Goal: Use online tool/utility: Utilize a website feature to perform a specific function

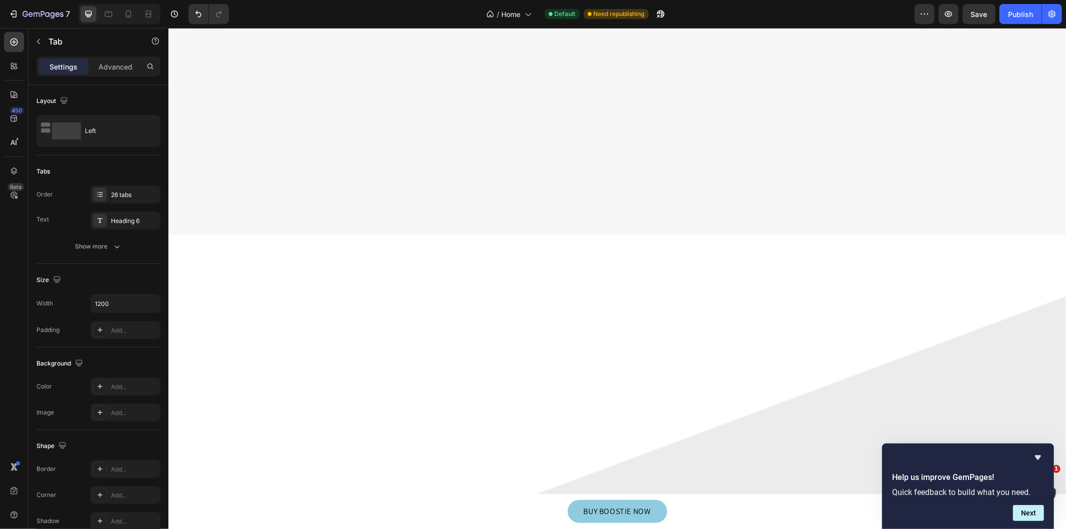
scroll to position [8979, 0]
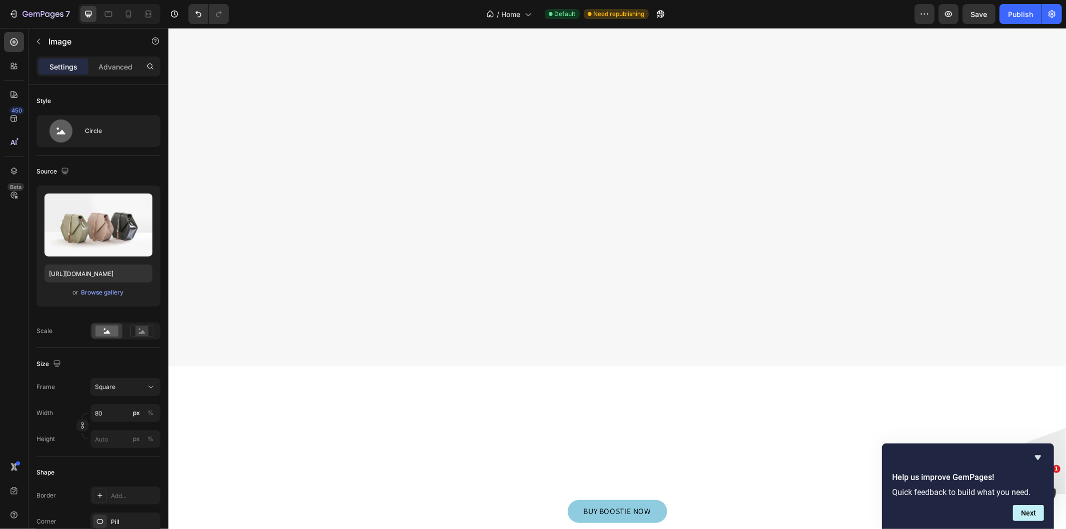
click at [115, 241] on input "file" at bounding box center [98, 241] width 69 height 17
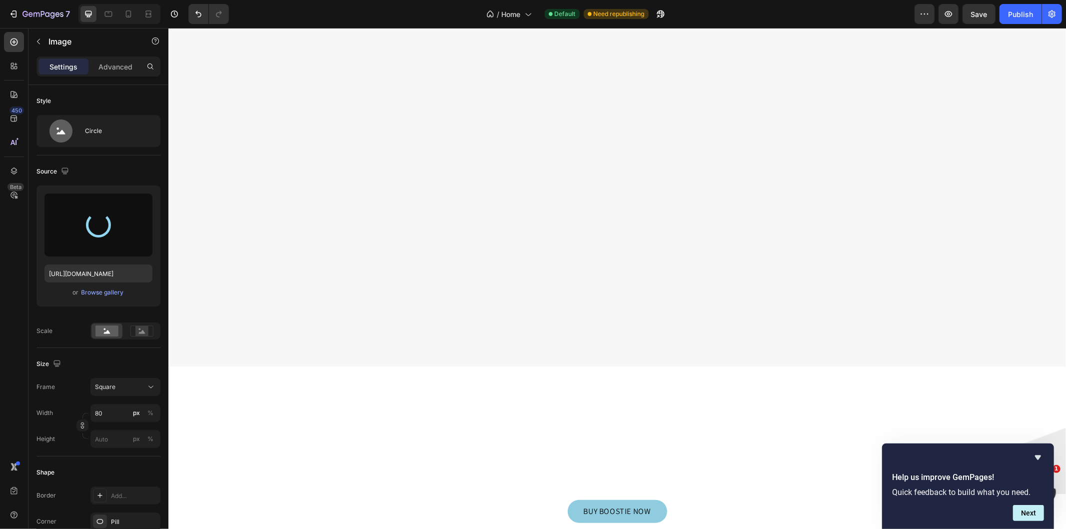
type input "[URL][DOMAIN_NAME]"
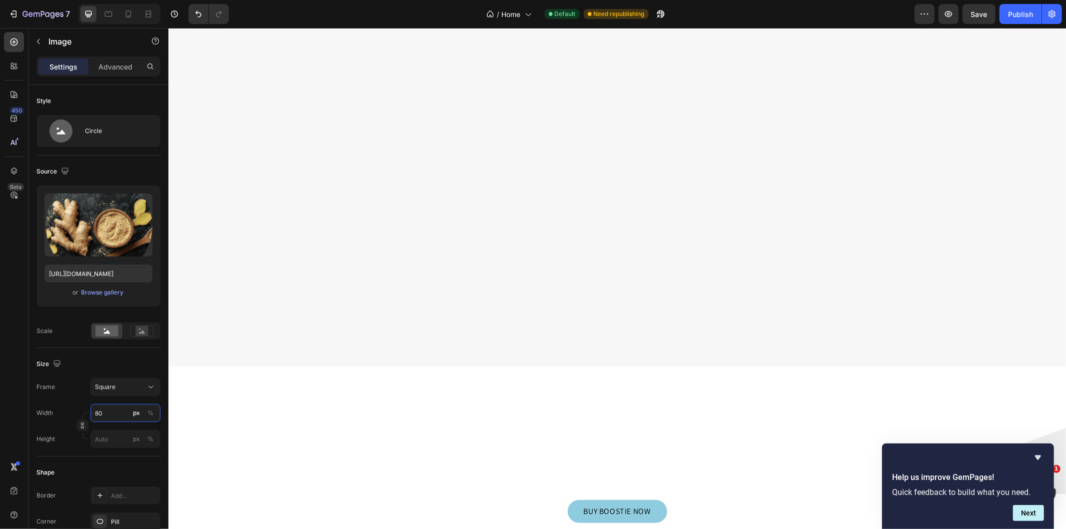
click at [111, 411] on input "80" at bounding box center [125, 413] width 70 height 18
type input "2"
type input "20"
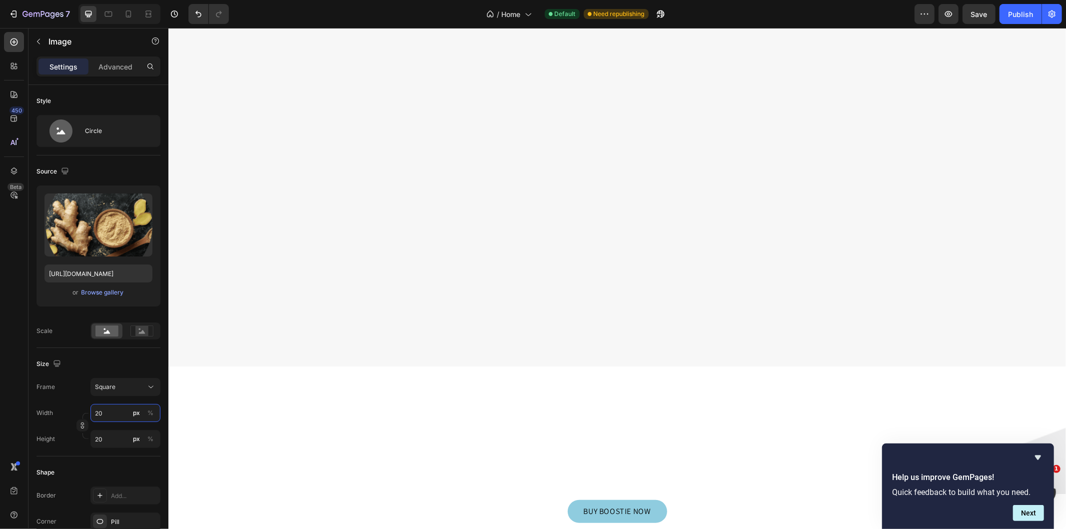
type input "200"
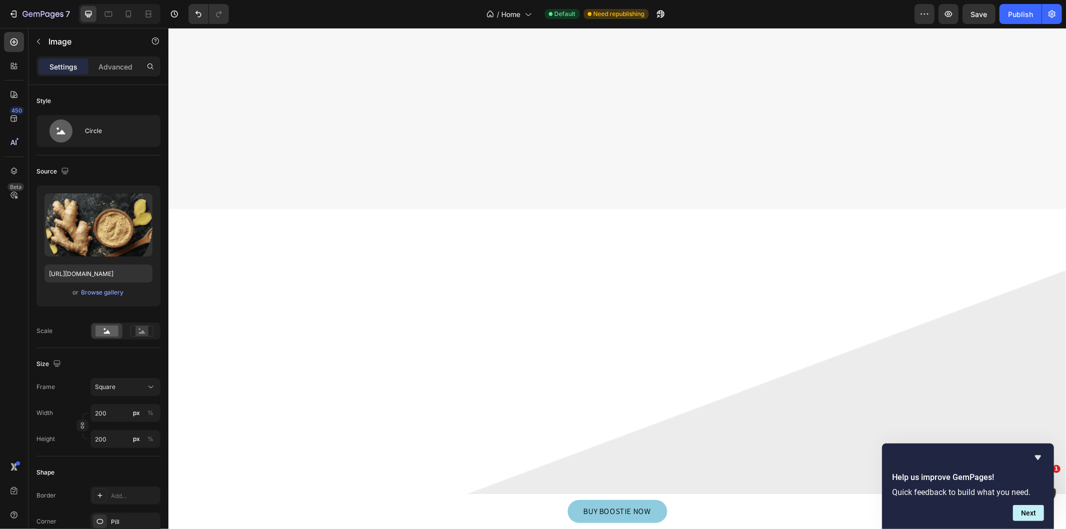
scroll to position [9165, 0]
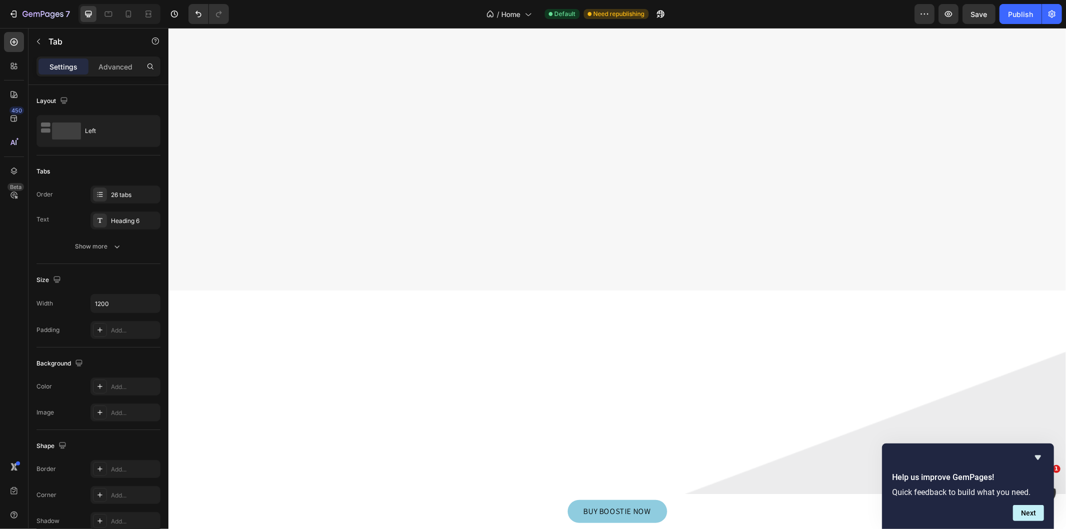
scroll to position [8979, 0]
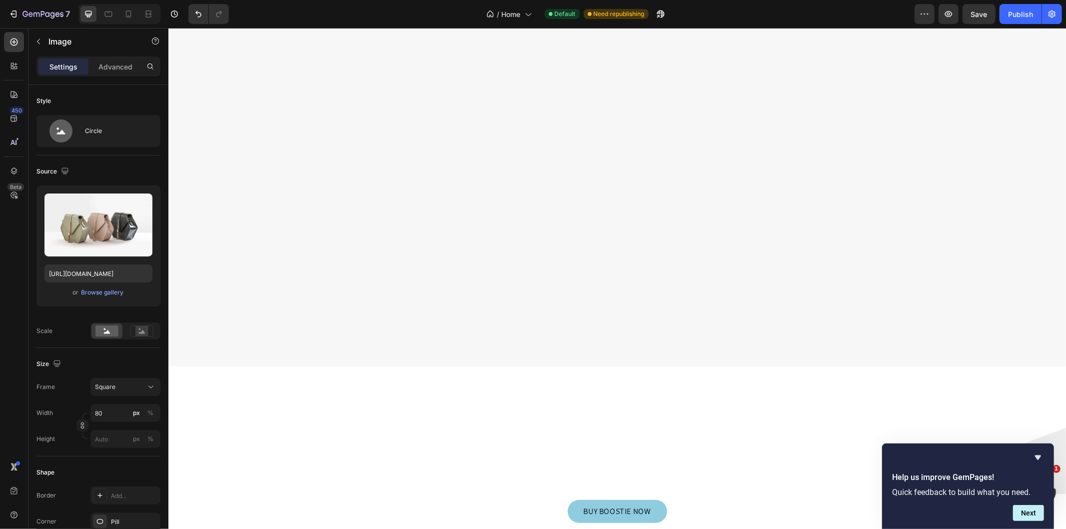
click at [102, 236] on input "file" at bounding box center [98, 241] width 69 height 17
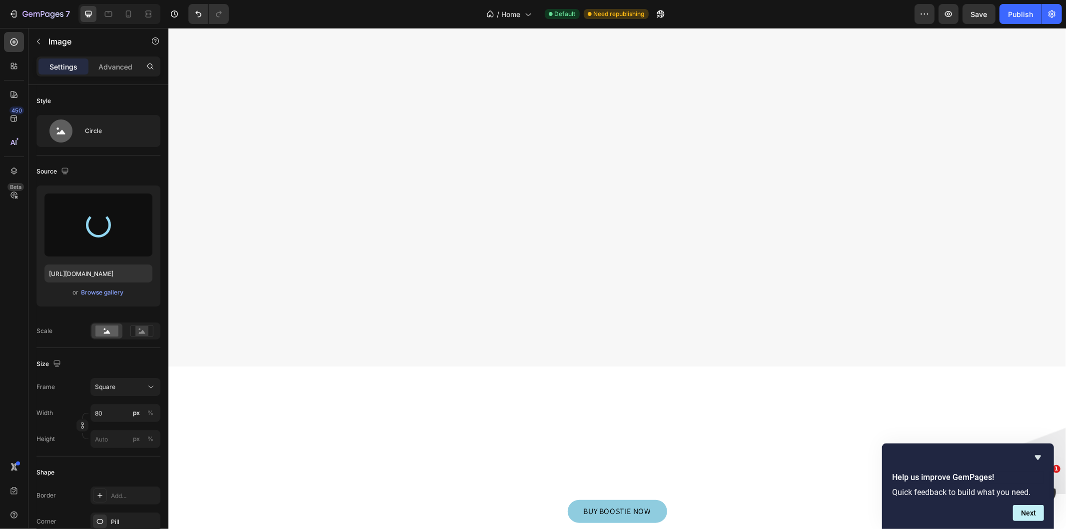
type input "[URL][DOMAIN_NAME]"
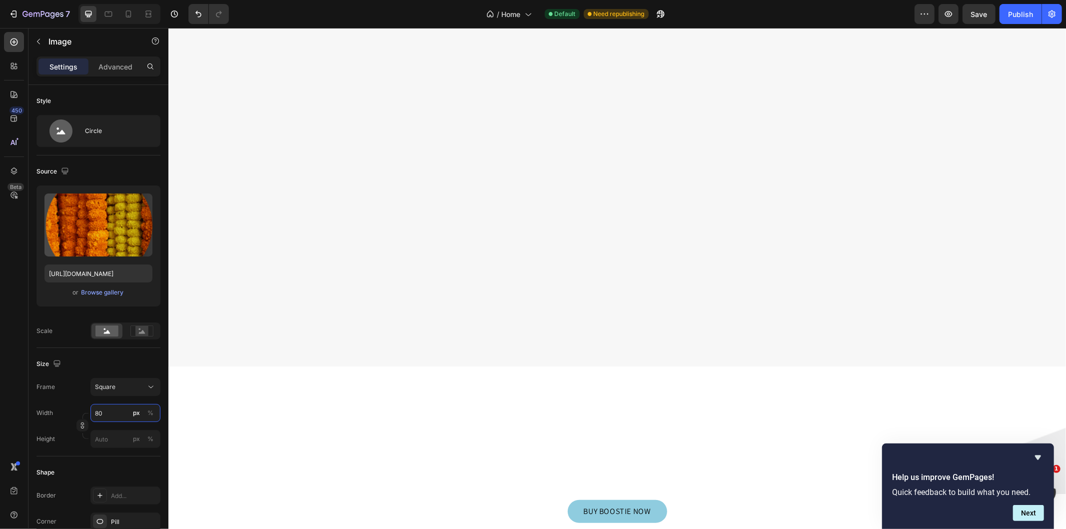
click at [114, 413] on input "80" at bounding box center [125, 413] width 70 height 18
type input "2"
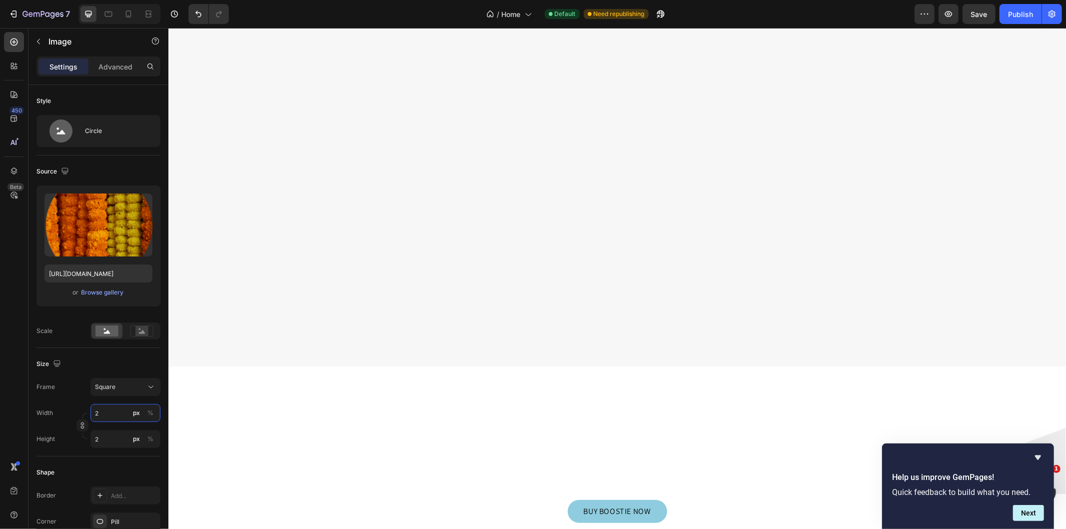
type input "20"
type input "200"
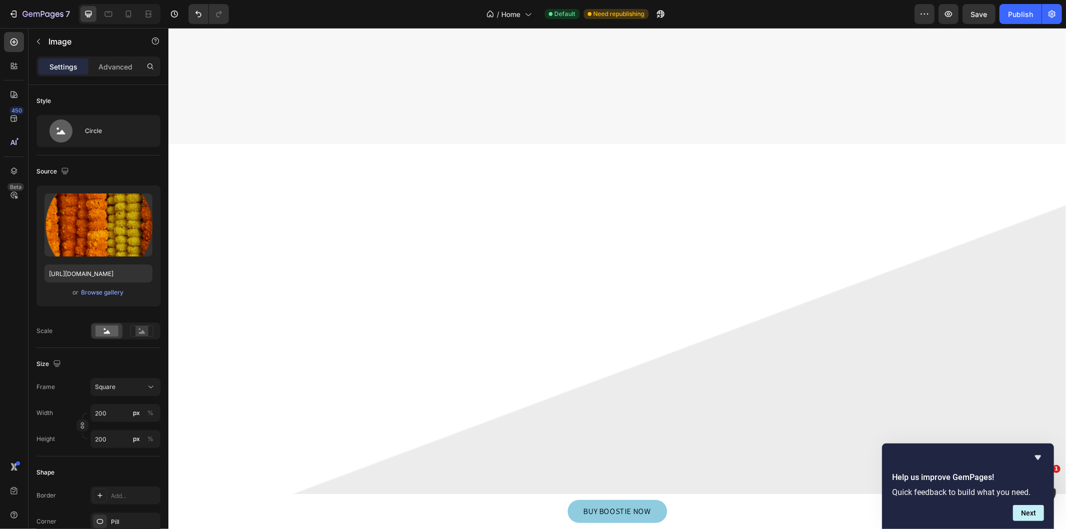
scroll to position [9238, 0]
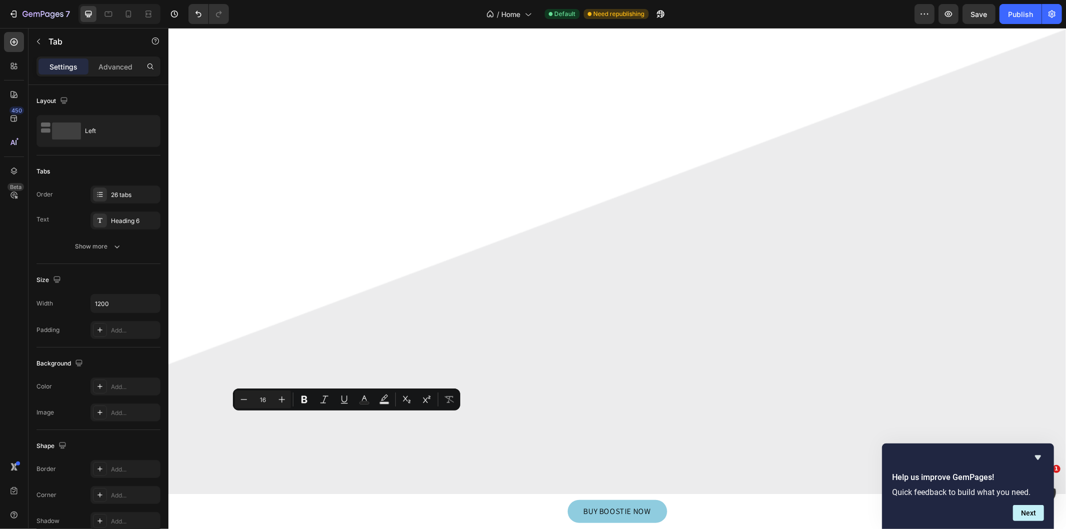
copy p "ZEAXANTHIN"
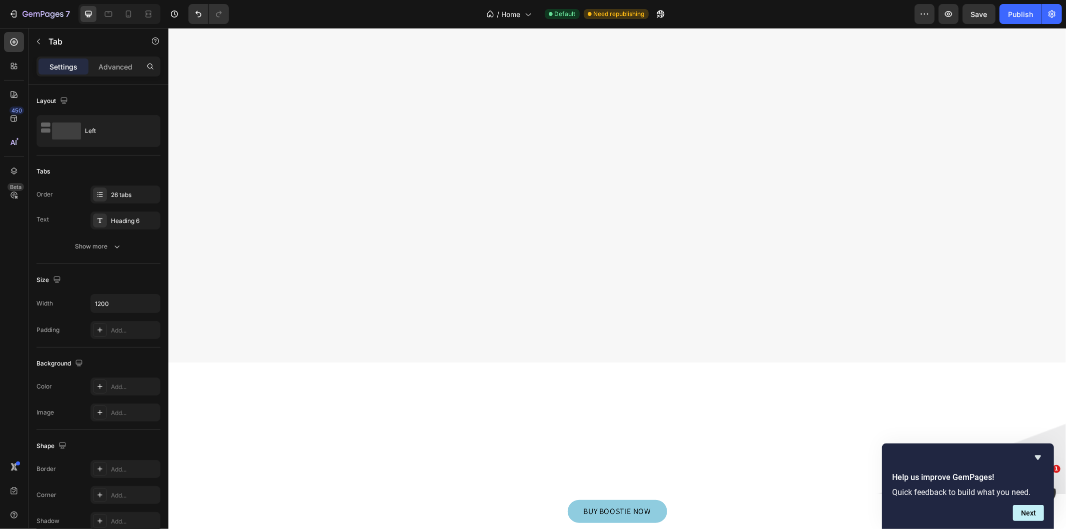
scroll to position [8942, 0]
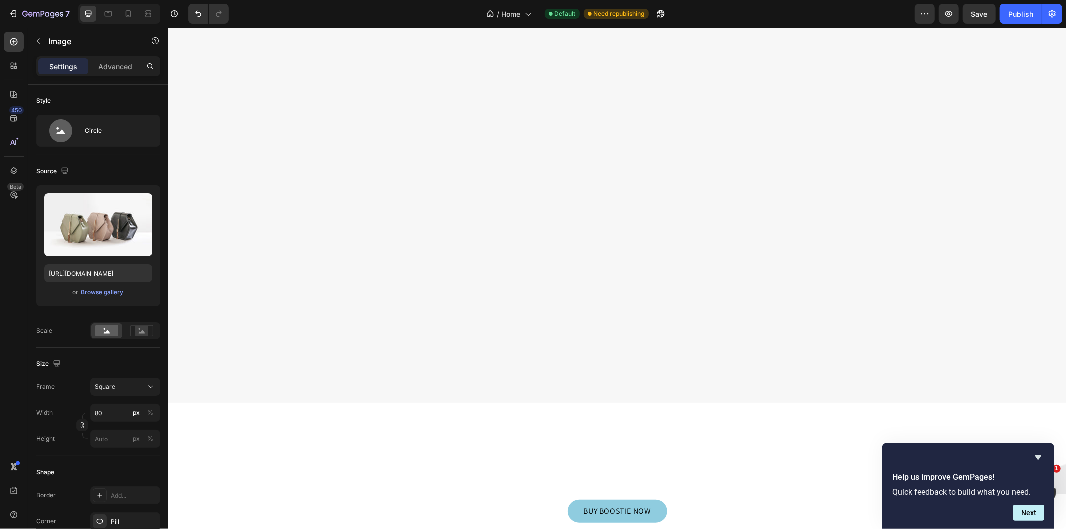
click at [101, 230] on label at bounding box center [98, 224] width 108 height 63
click at [101, 233] on input "file" at bounding box center [98, 241] width 69 height 17
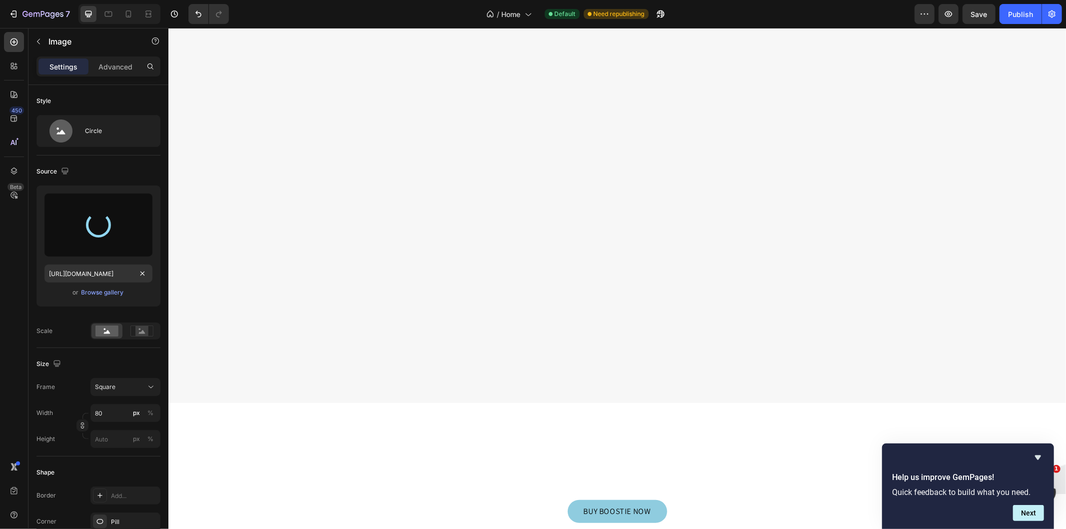
type input "[URL][DOMAIN_NAME]"
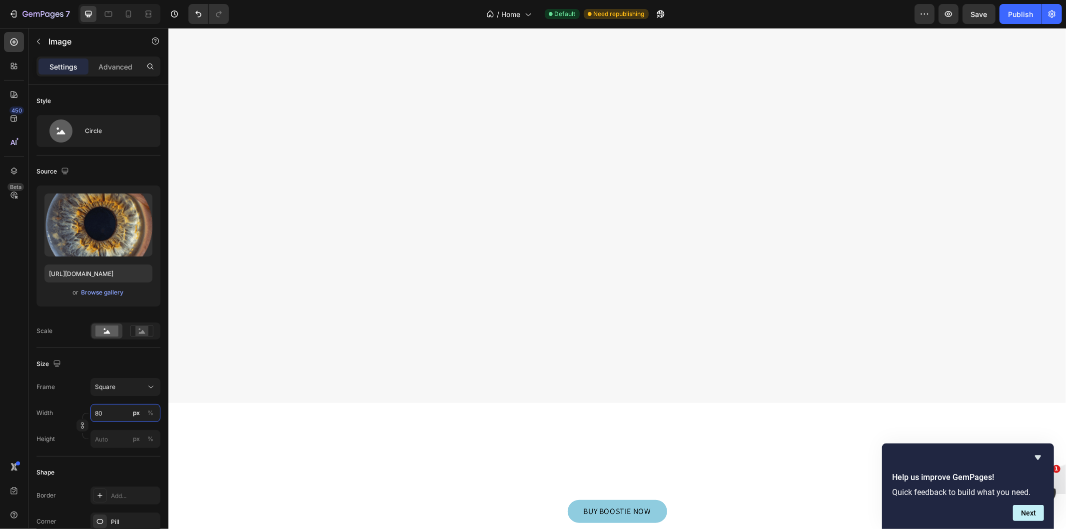
click at [102, 405] on input "80" at bounding box center [125, 413] width 70 height 18
type input "2"
type input "20"
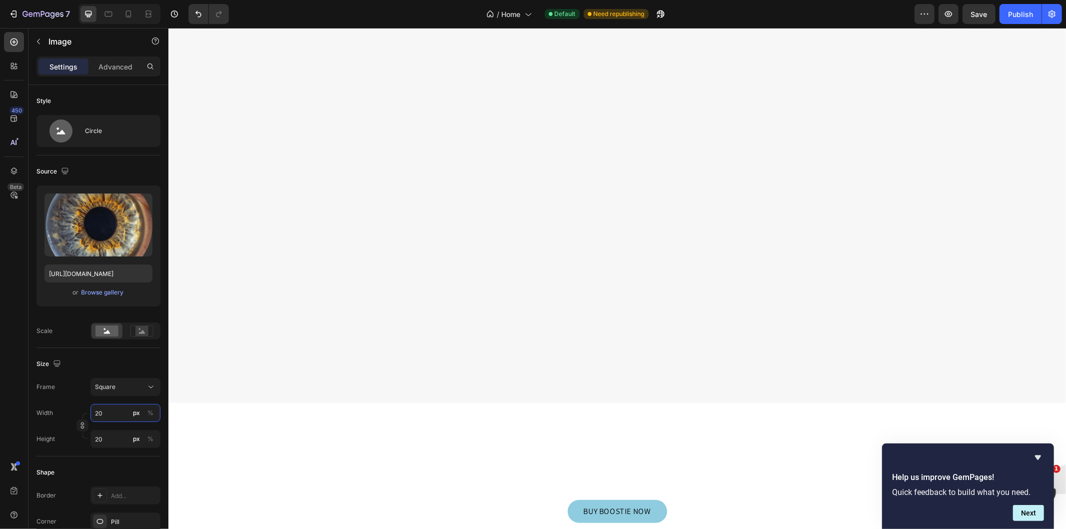
type input "200"
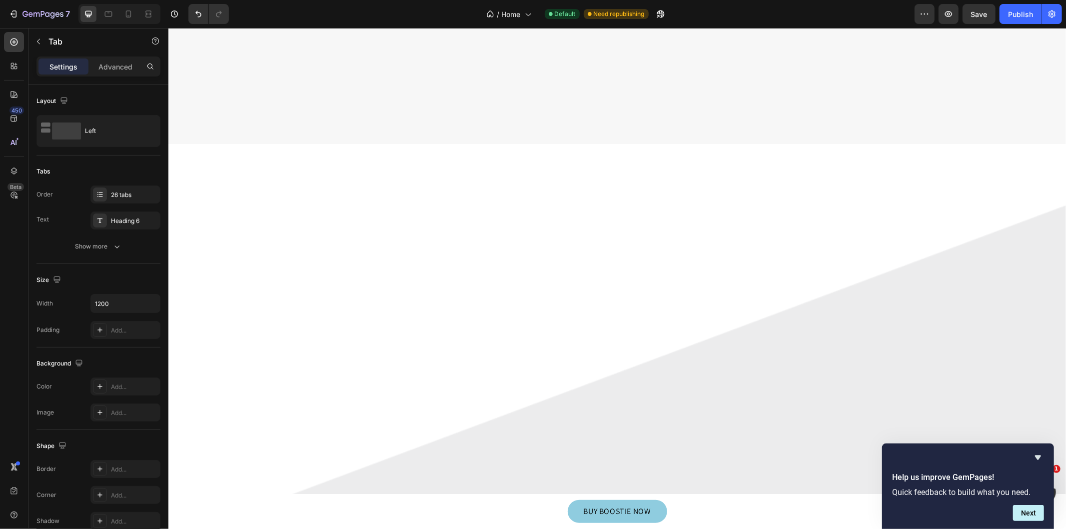
scroll to position [9276, 0]
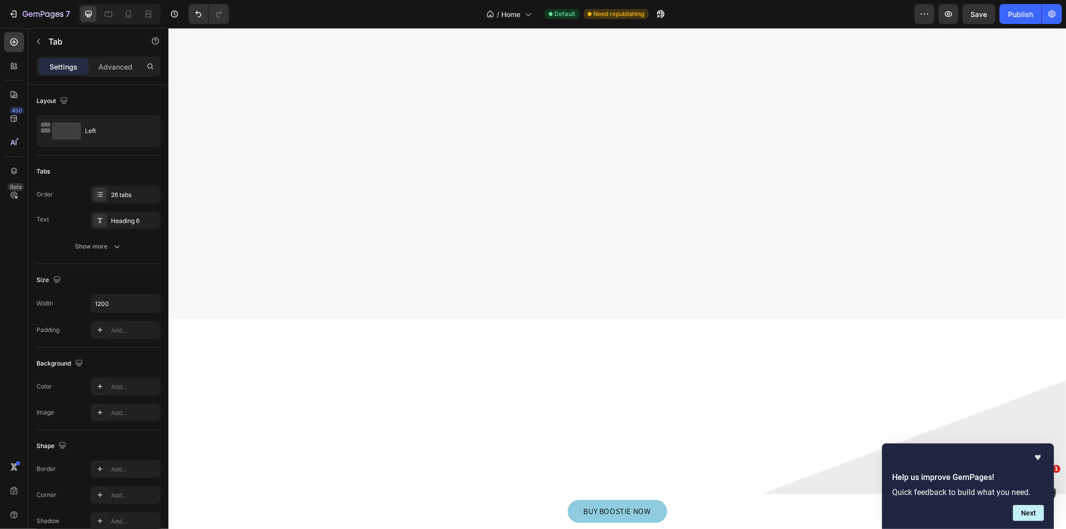
scroll to position [8942, 0]
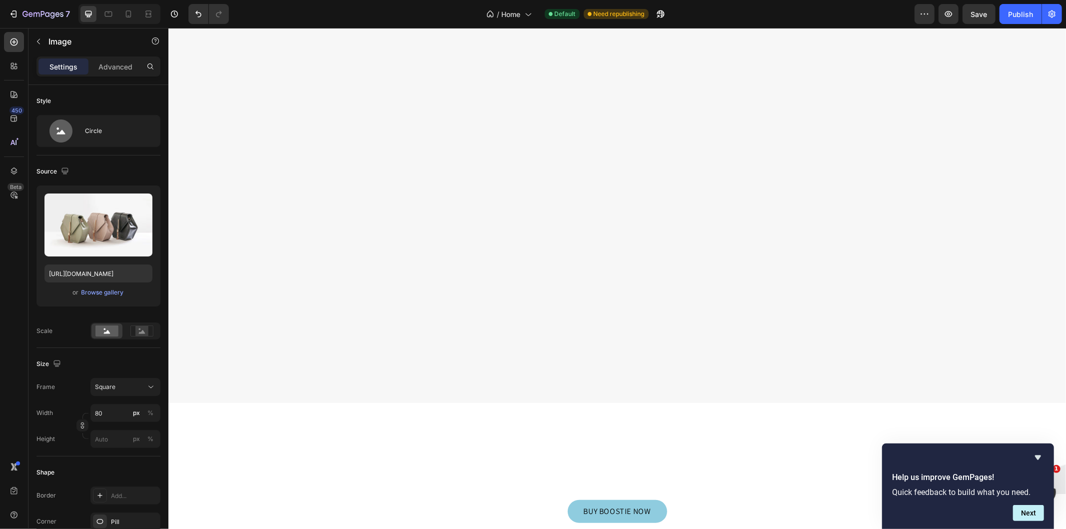
click at [103, 244] on input "file" at bounding box center [98, 241] width 69 height 17
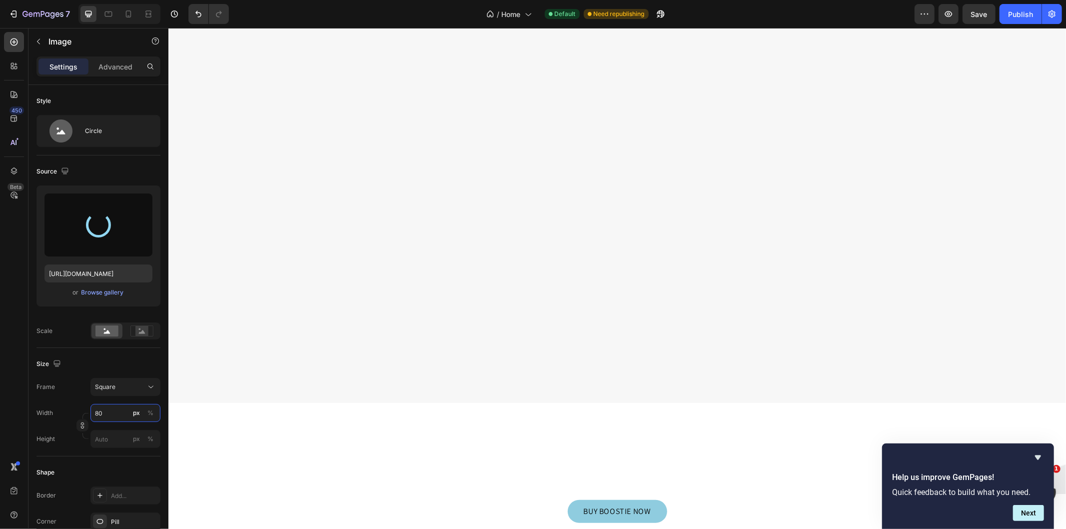
click at [111, 414] on input "80" at bounding box center [125, 413] width 70 height 18
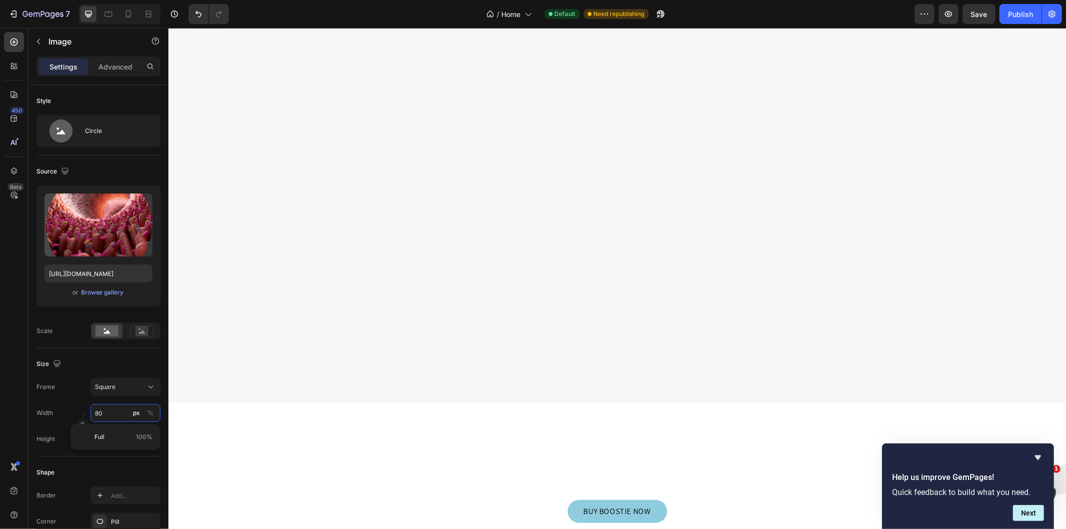
type input "[URL][DOMAIN_NAME]"
type input "2"
type input "20"
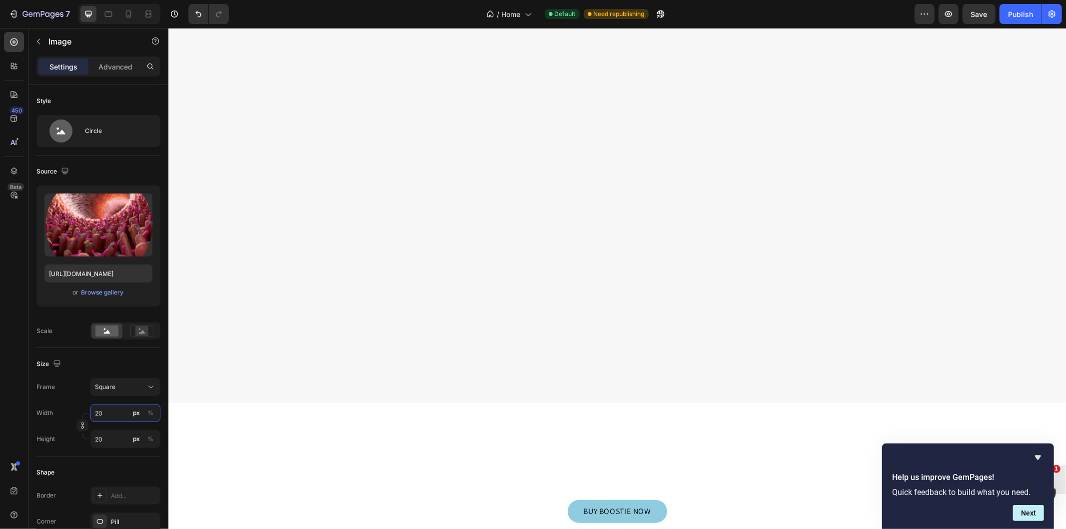
type input "200"
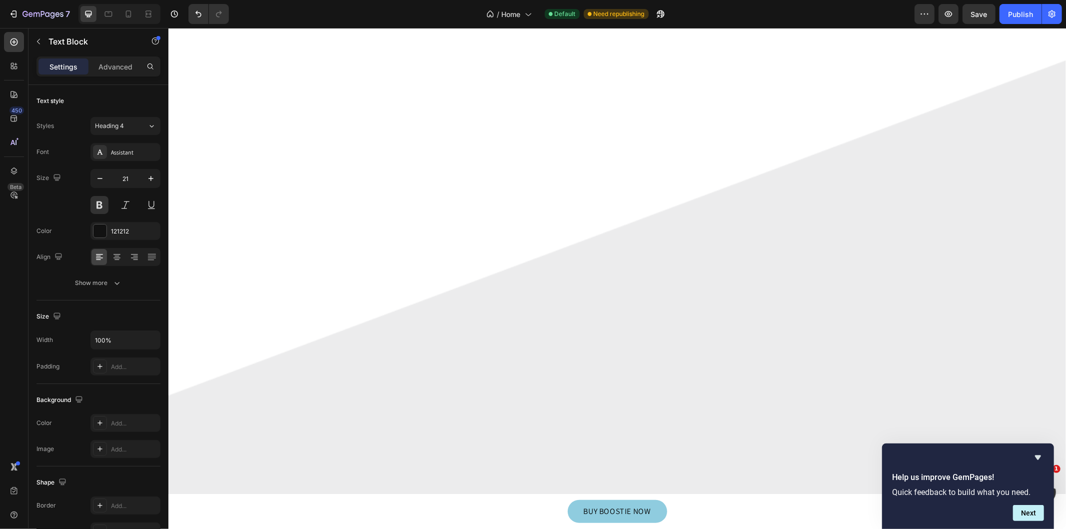
scroll to position [9349, 0]
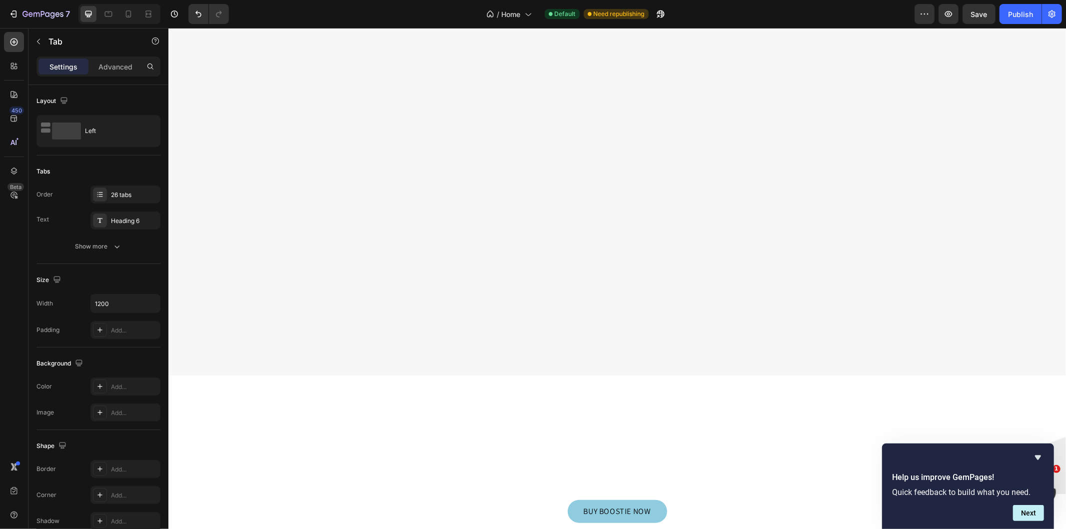
scroll to position [8905, 0]
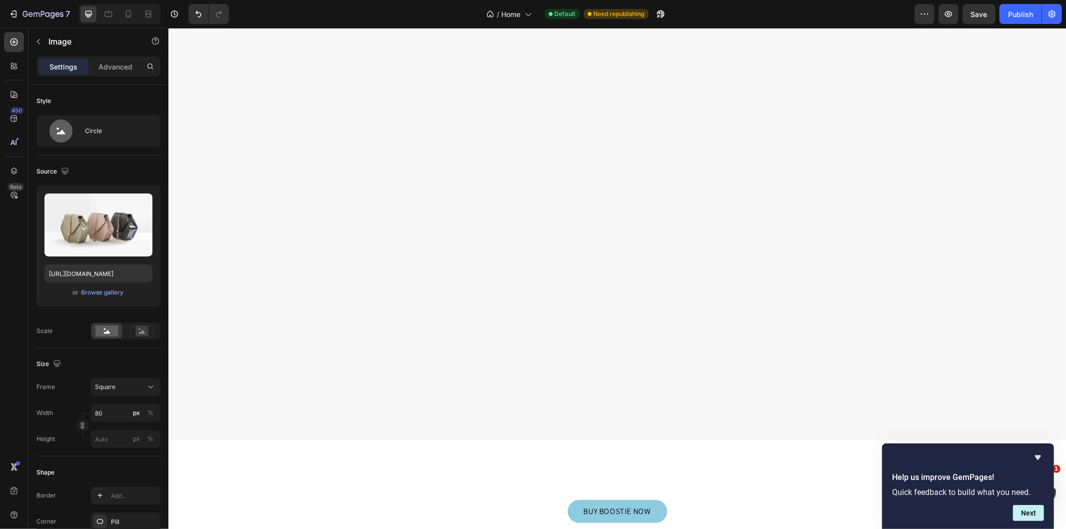
click at [93, 242] on input "file" at bounding box center [98, 241] width 69 height 17
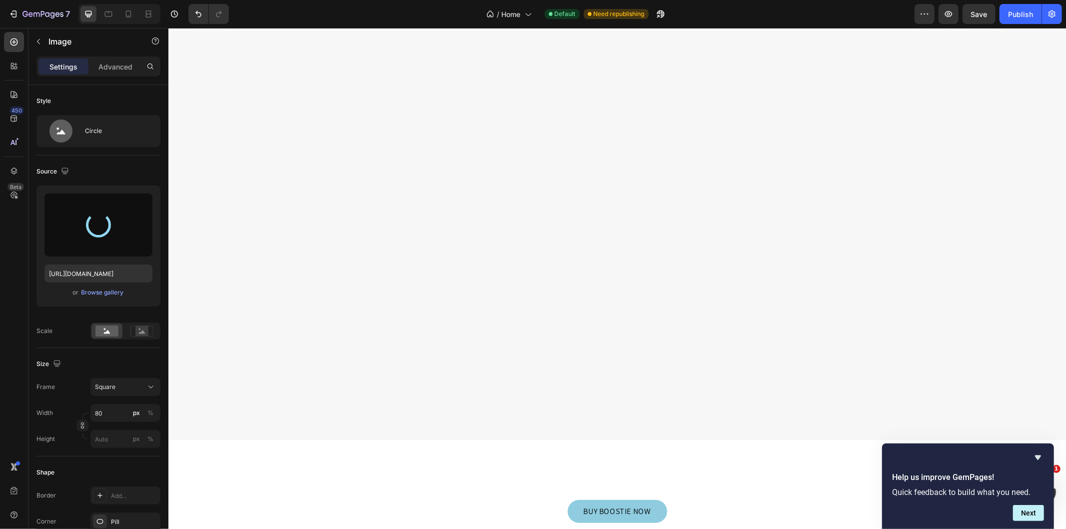
type input "[URL][DOMAIN_NAME]"
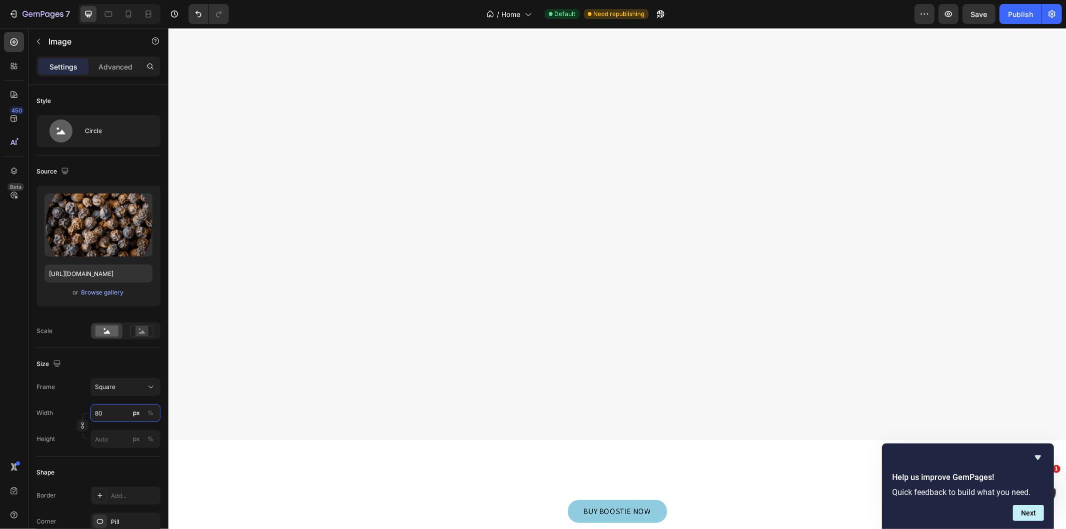
click at [110, 415] on input "80" at bounding box center [125, 413] width 70 height 18
type input "2"
type input "20"
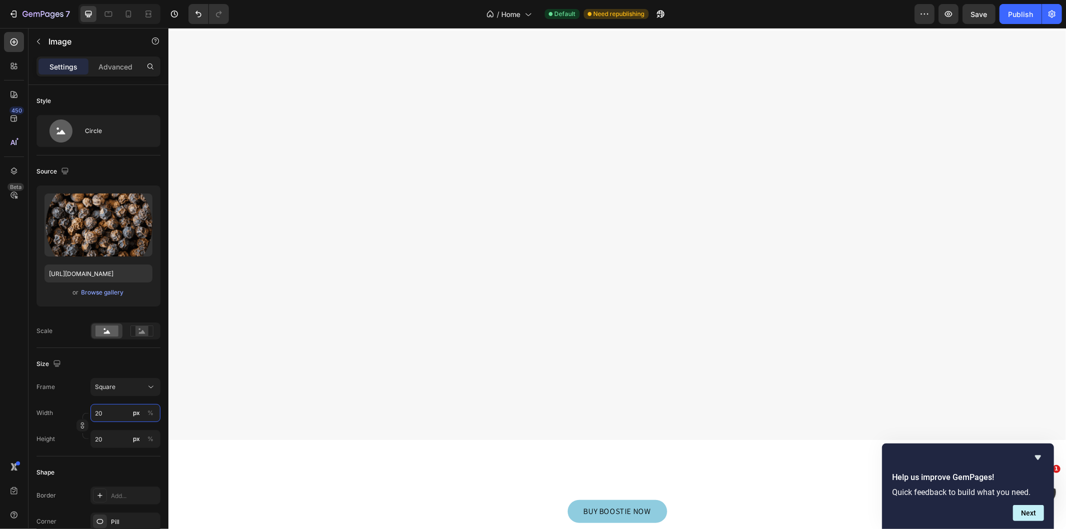
type input "200"
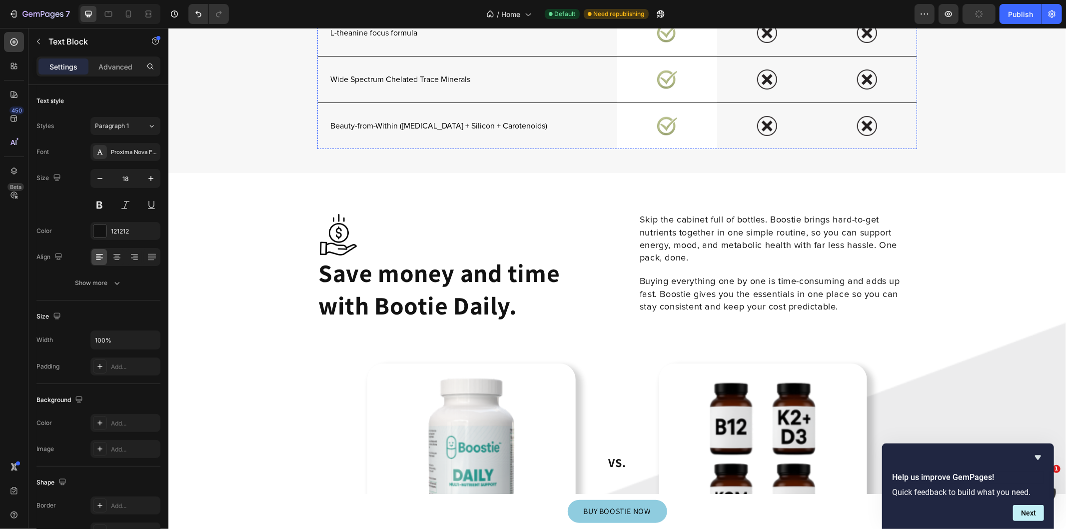
scroll to position [9831, 0]
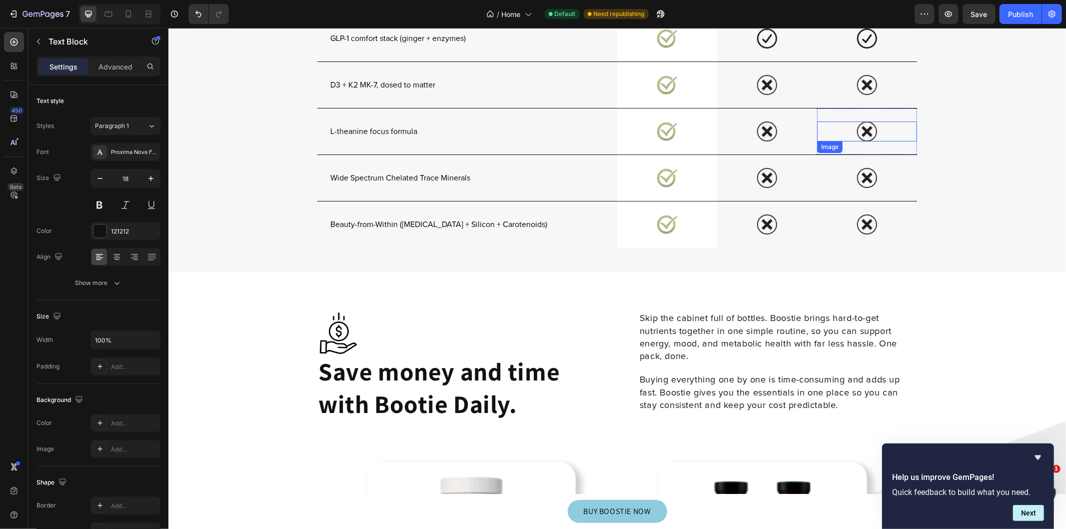
click at [861, 141] on img at bounding box center [866, 131] width 20 height 20
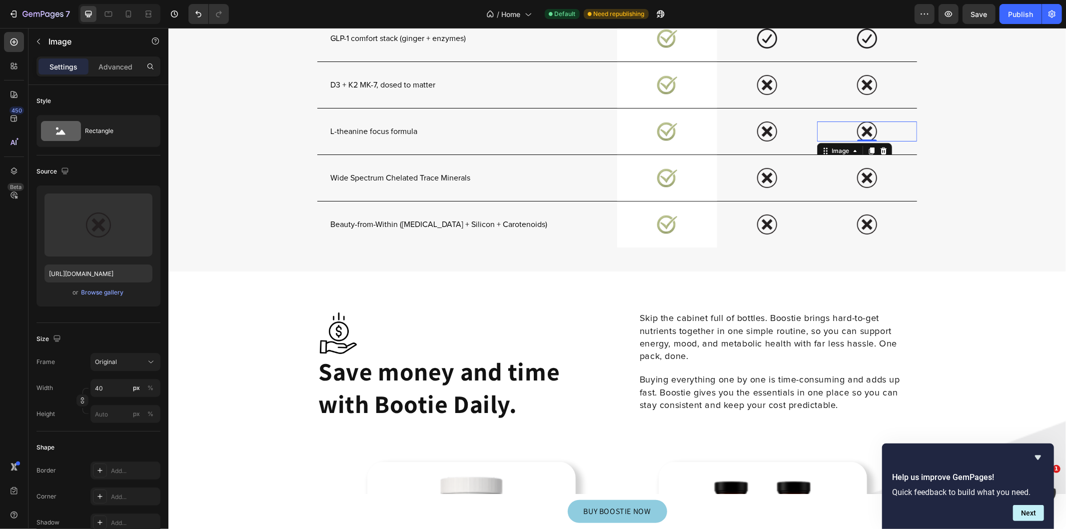
click at [101, 242] on input "file" at bounding box center [98, 241] width 69 height 17
click at [94, 290] on div "Browse gallery" at bounding box center [102, 292] width 42 height 9
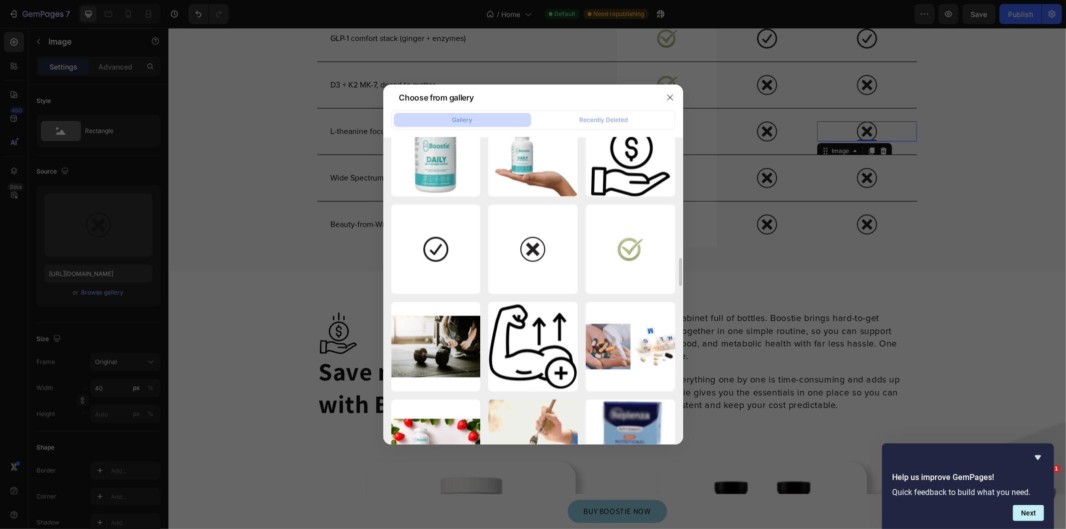
scroll to position [1191, 0]
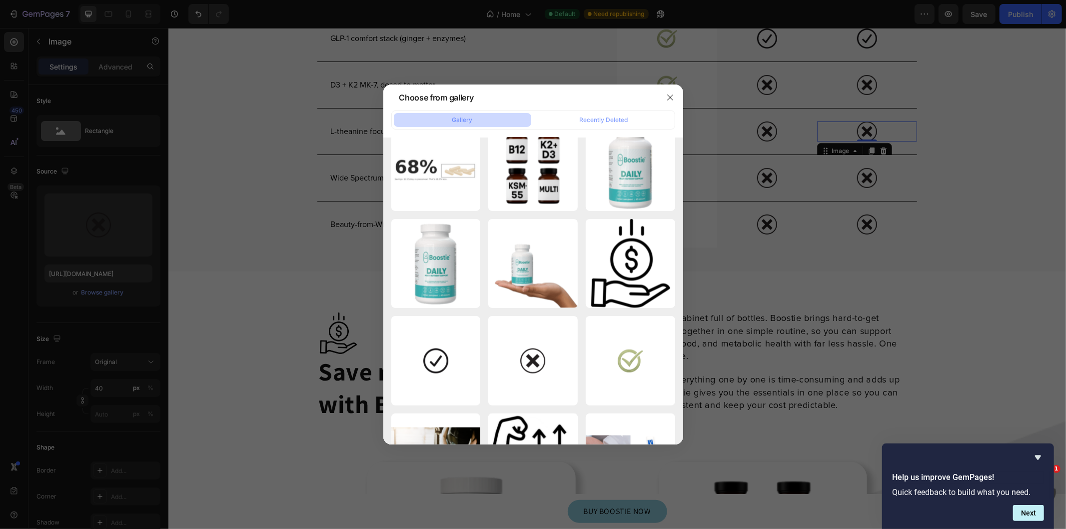
click at [0, 0] on div "black-check.png 3.45 kb" at bounding box center [0, 0] width 0 height 0
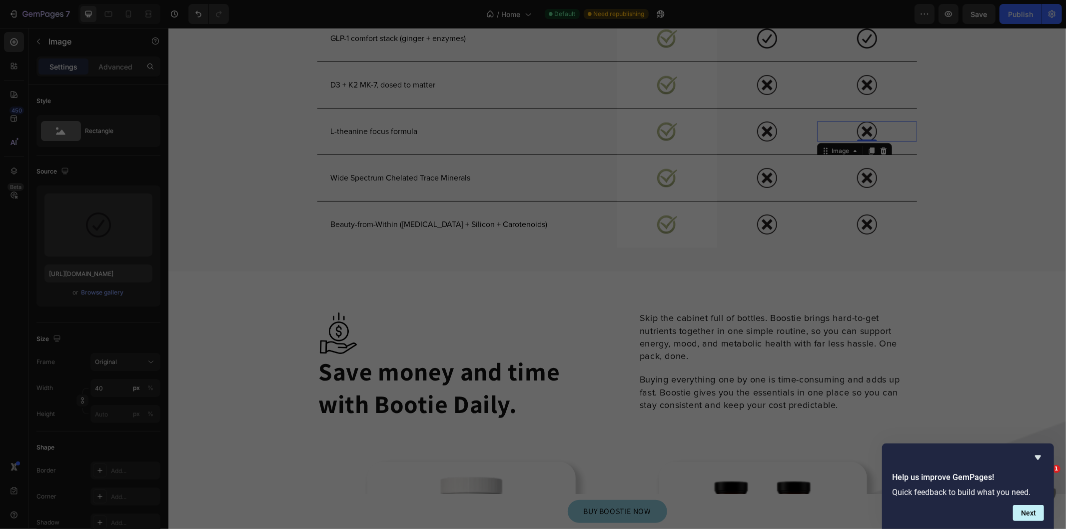
type input "[URL][DOMAIN_NAME]"
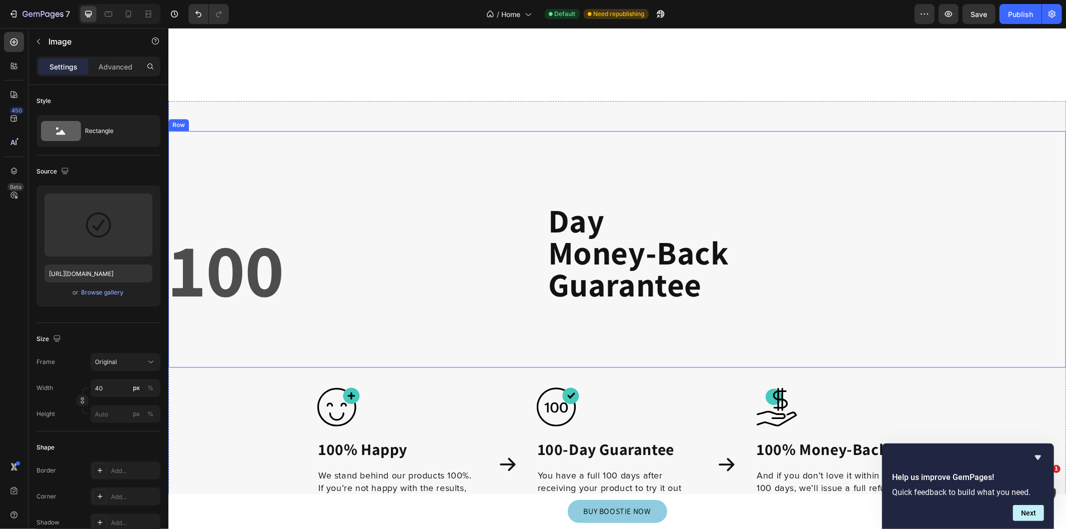
scroll to position [11903, 0]
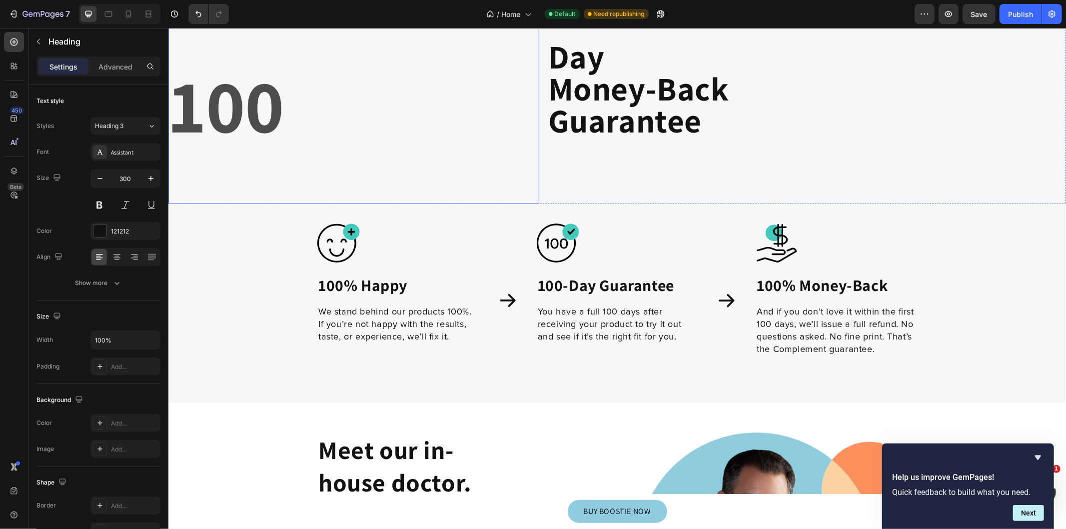
click at [446, 115] on h2 "100" at bounding box center [353, 91] width 371 height 224
click at [212, 110] on strong "100" at bounding box center [226, 104] width 115 height 98
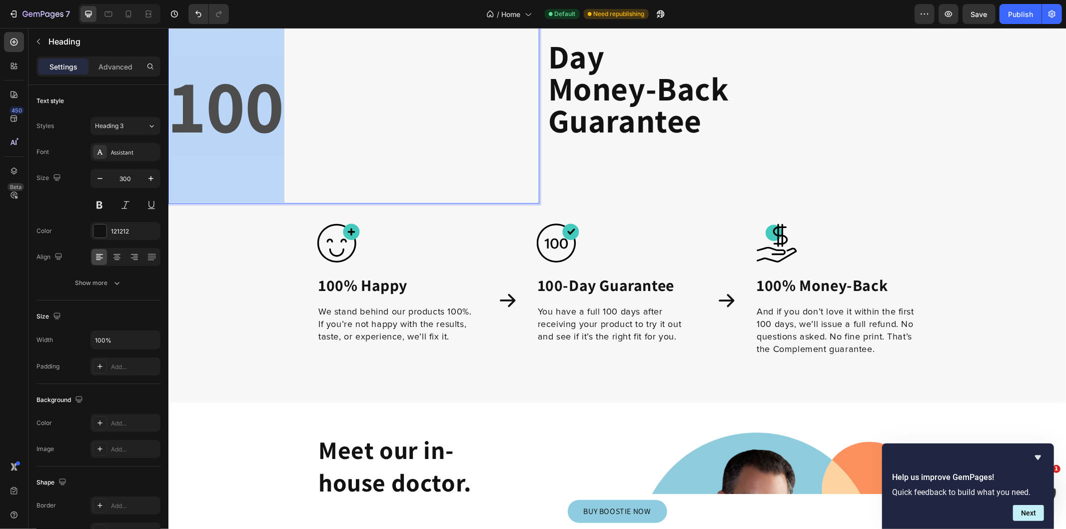
click at [212, 110] on strong "100" at bounding box center [226, 104] width 115 height 98
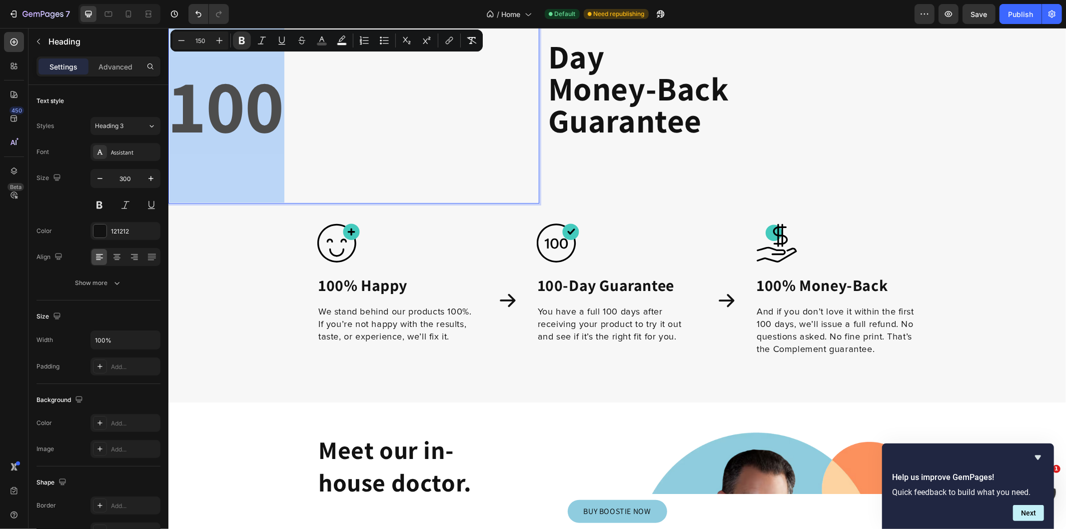
click at [367, 196] on p "100" at bounding box center [353, 91] width 369 height 222
drag, startPoint x: 337, startPoint y: 122, endPoint x: 172, endPoint y: 121, distance: 164.9
click at [172, 121] on p "100" at bounding box center [353, 91] width 369 height 222
click at [183, 65] on strong "100" at bounding box center [226, 104] width 115 height 98
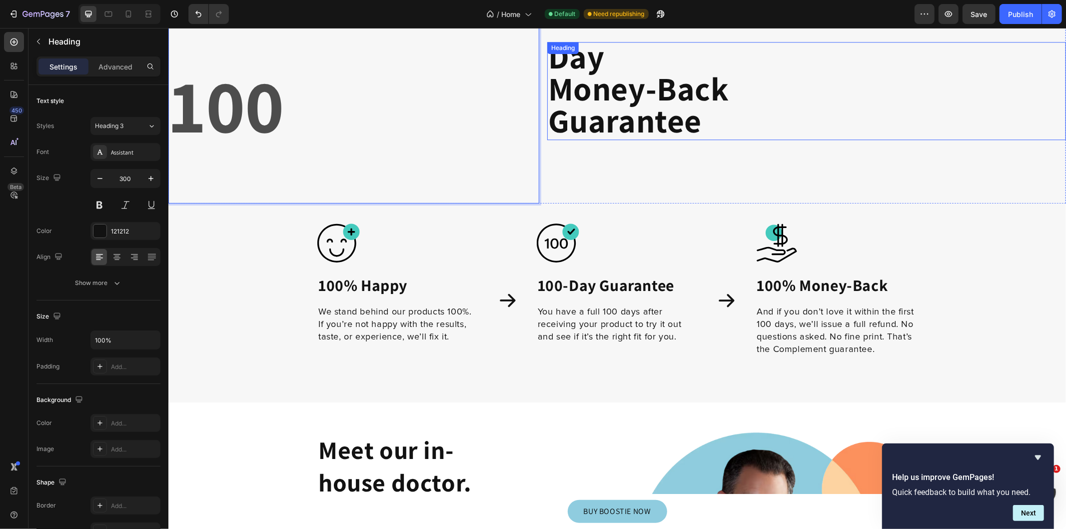
click at [631, 122] on strong "Guarantee" at bounding box center [624, 119] width 153 height 43
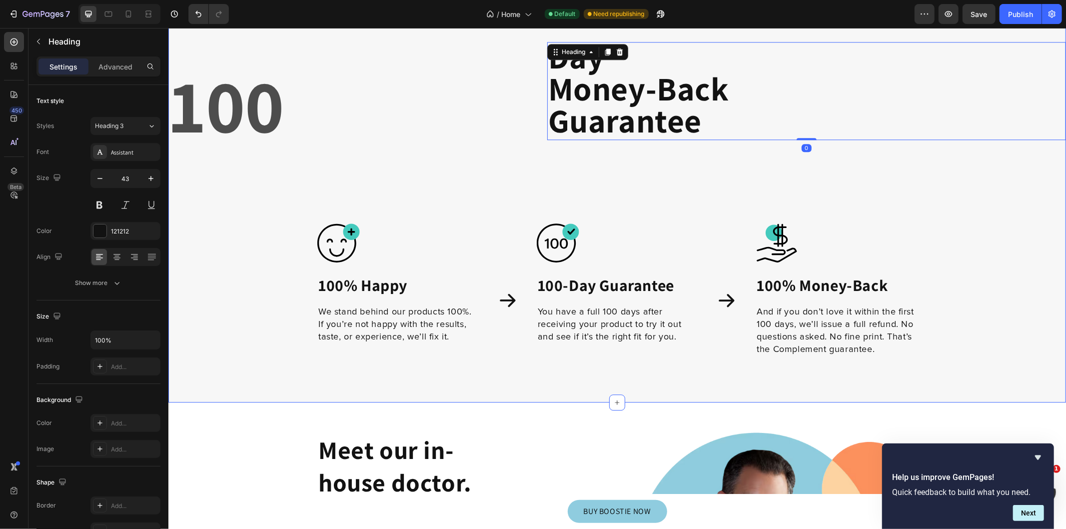
click at [903, 215] on div "⁠⁠⁠⁠⁠⁠⁠ 100 Heading Day Money-Back Guarantee Heading 0 Row Image 100% Happy Hea…" at bounding box center [616, 169] width 897 height 405
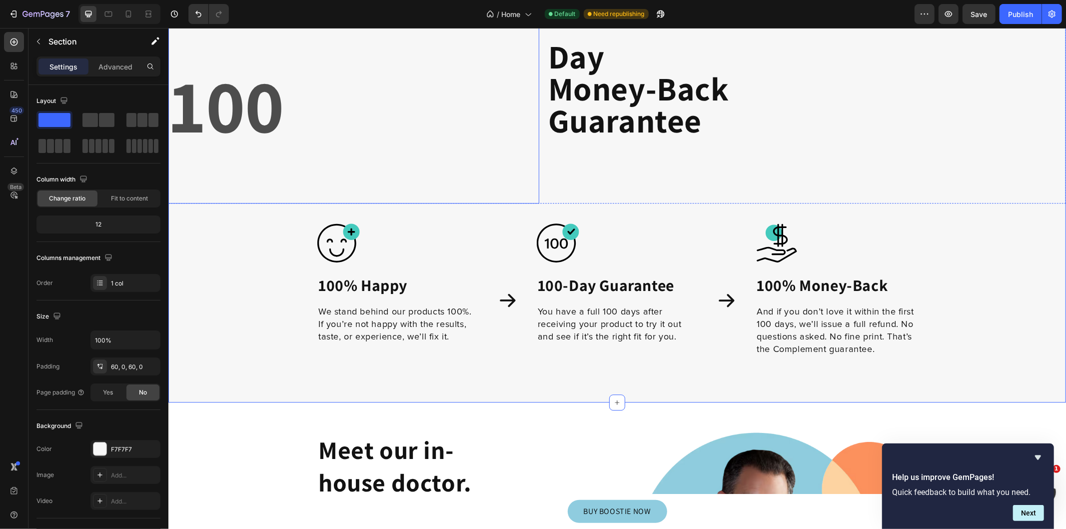
click at [284, 107] on strong "100" at bounding box center [226, 104] width 115 height 98
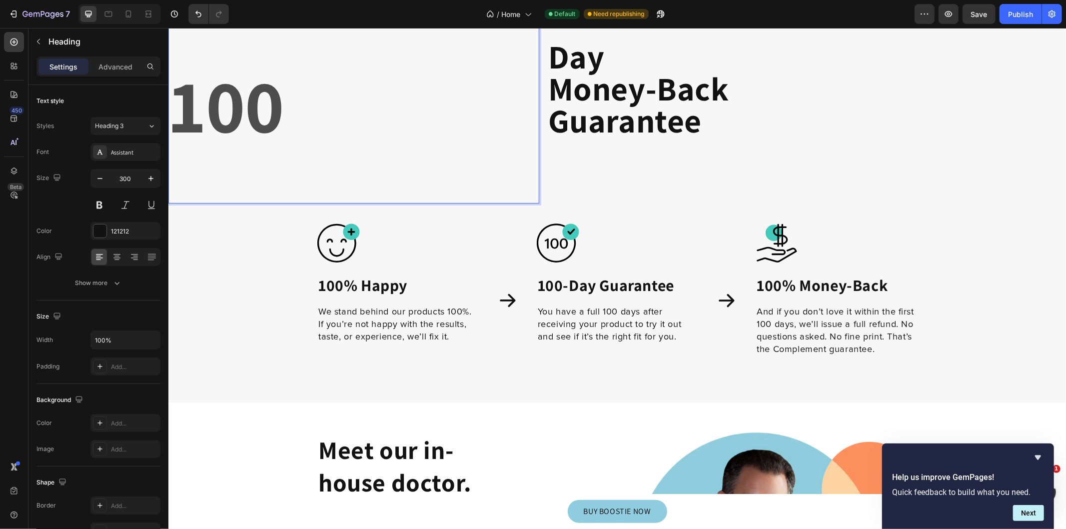
click at [284, 107] on strong "100" at bounding box center [226, 104] width 115 height 98
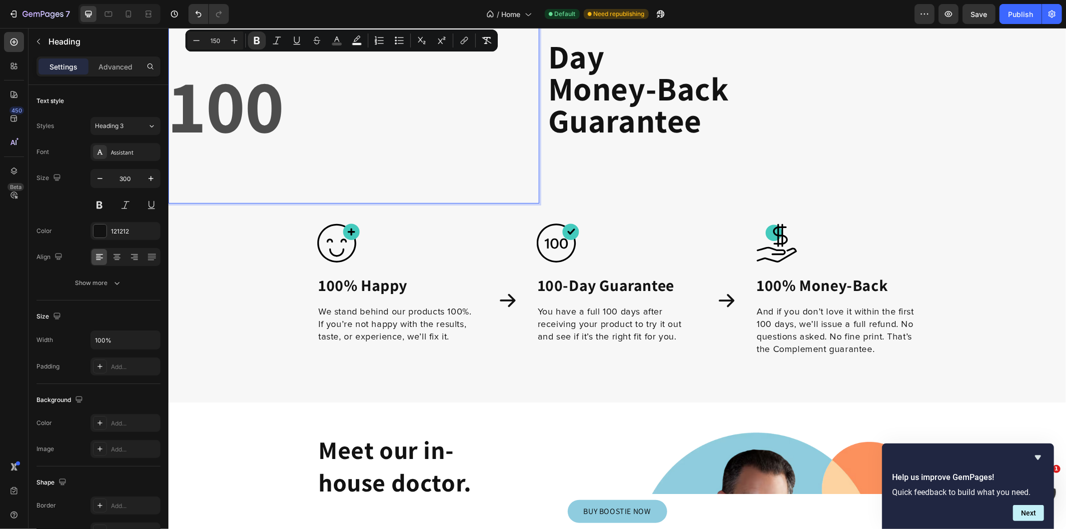
click at [263, 40] on button "Bold" at bounding box center [257, 40] width 18 height 18
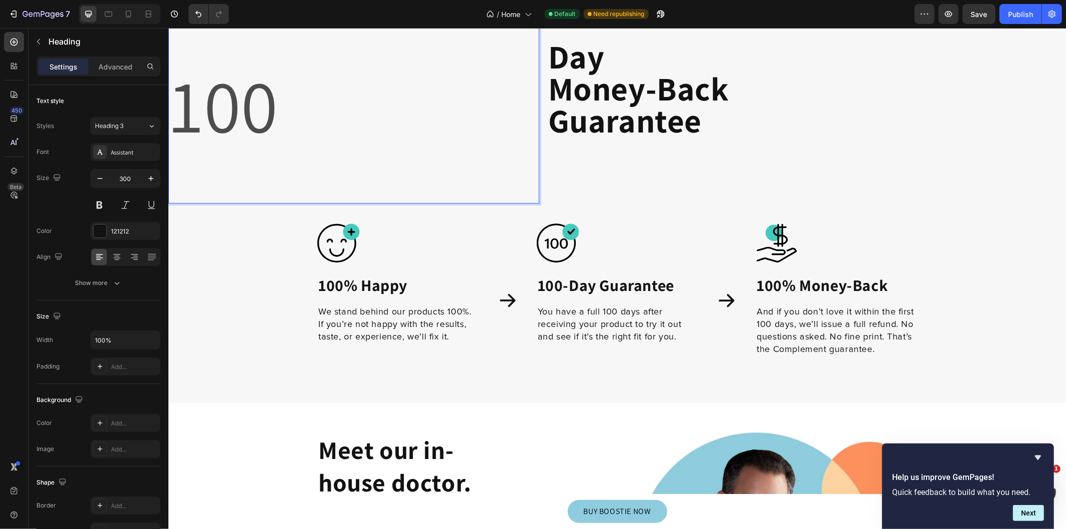
click at [262, 40] on p "100" at bounding box center [353, 91] width 369 height 222
click at [278, 90] on span "100" at bounding box center [223, 104] width 109 height 98
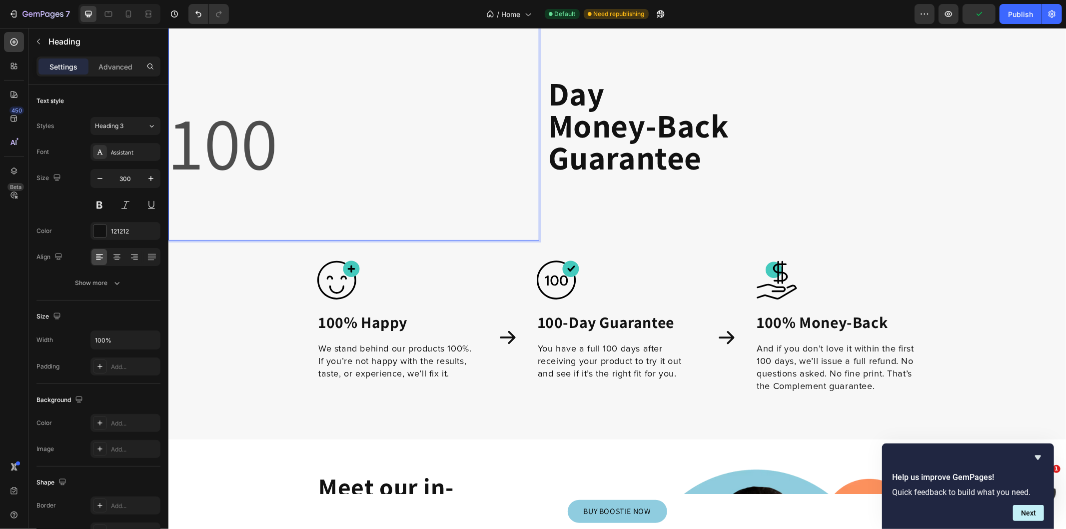
scroll to position [11866, 0]
click at [94, 206] on button at bounding box center [99, 205] width 18 height 18
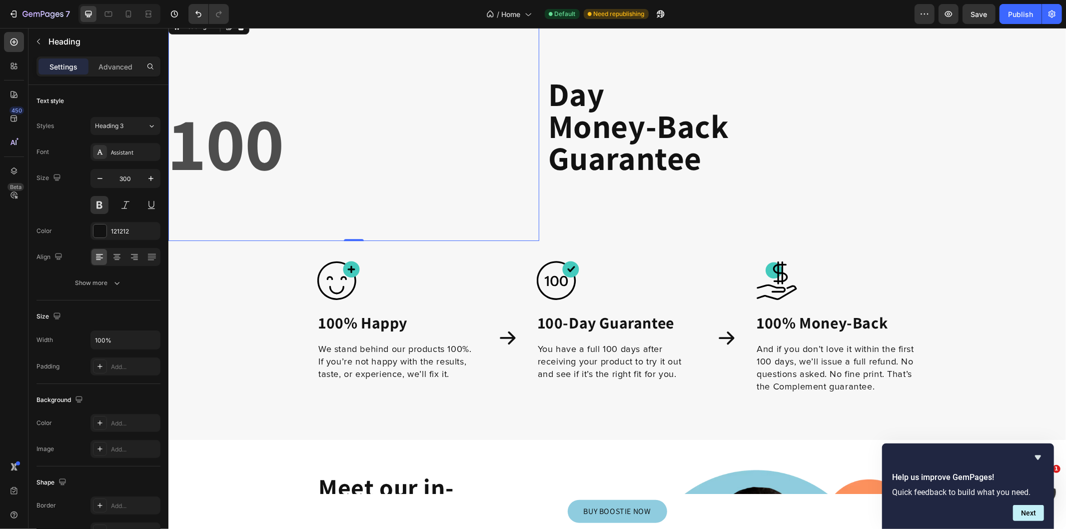
click at [150, 177] on icon "button" at bounding box center [151, 178] width 10 height 10
type input "301"
click at [284, 156] on span "100" at bounding box center [226, 142] width 115 height 98
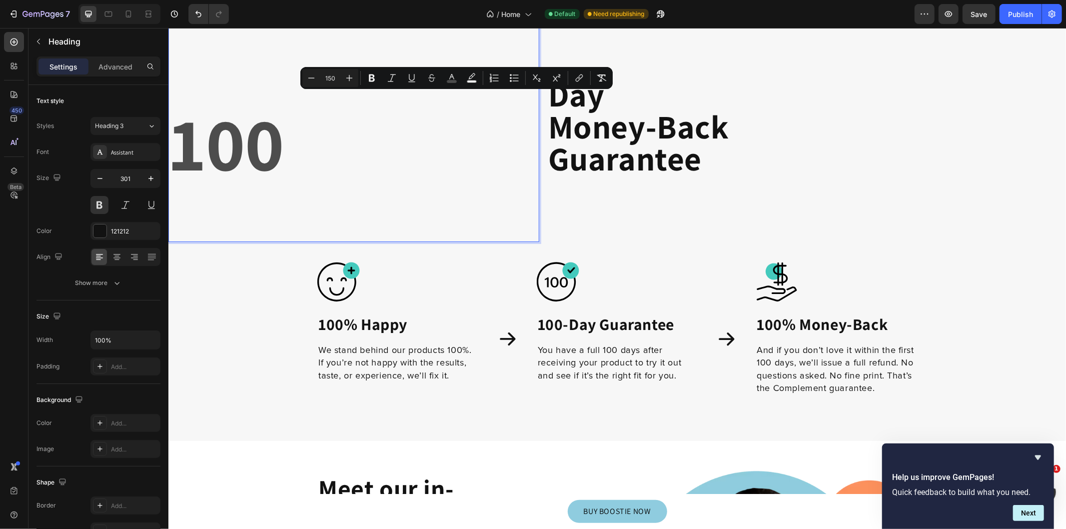
click at [702, 172] on h2 "Day Money-Back Guarantee" at bounding box center [806, 128] width 519 height 98
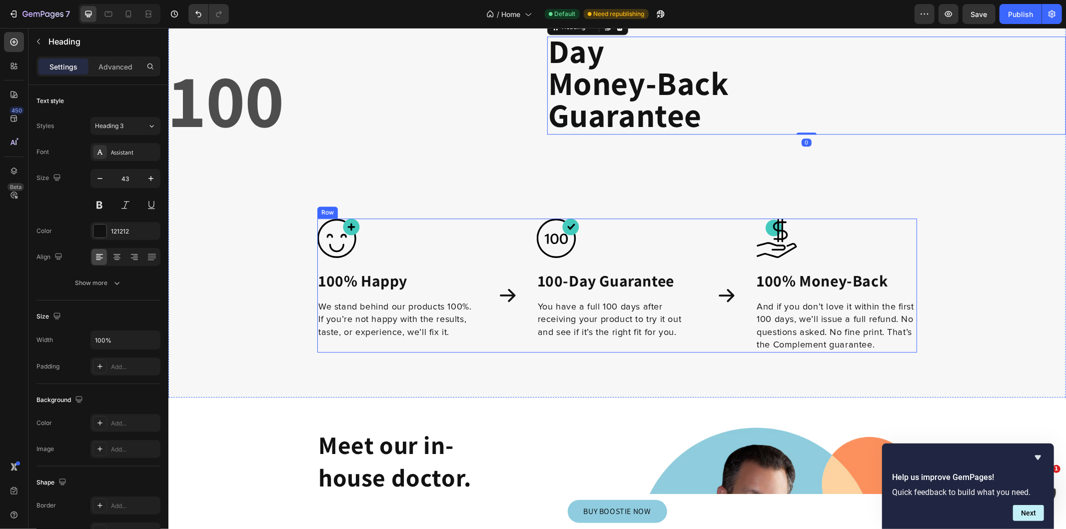
scroll to position [11940, 0]
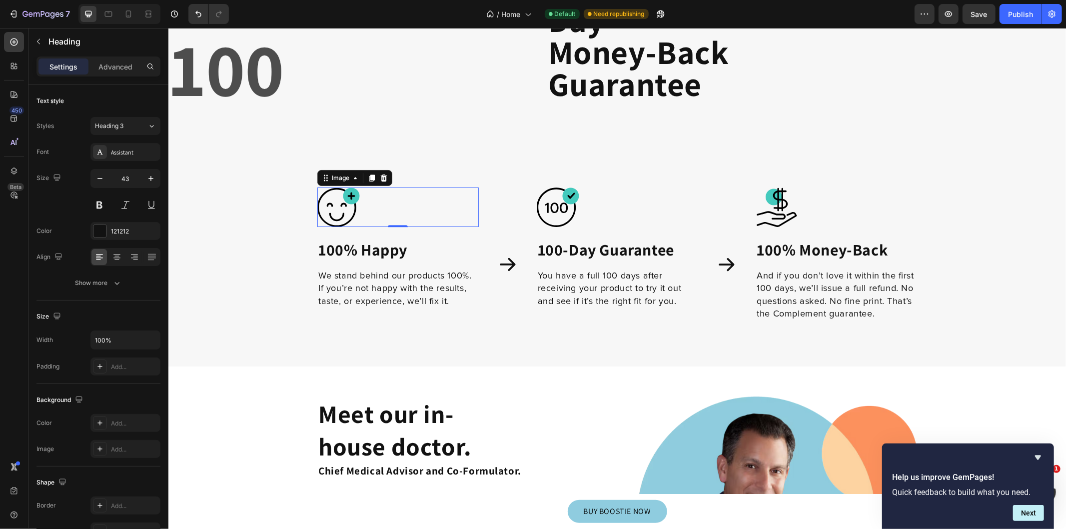
click at [340, 205] on img at bounding box center [338, 206] width 42 height 39
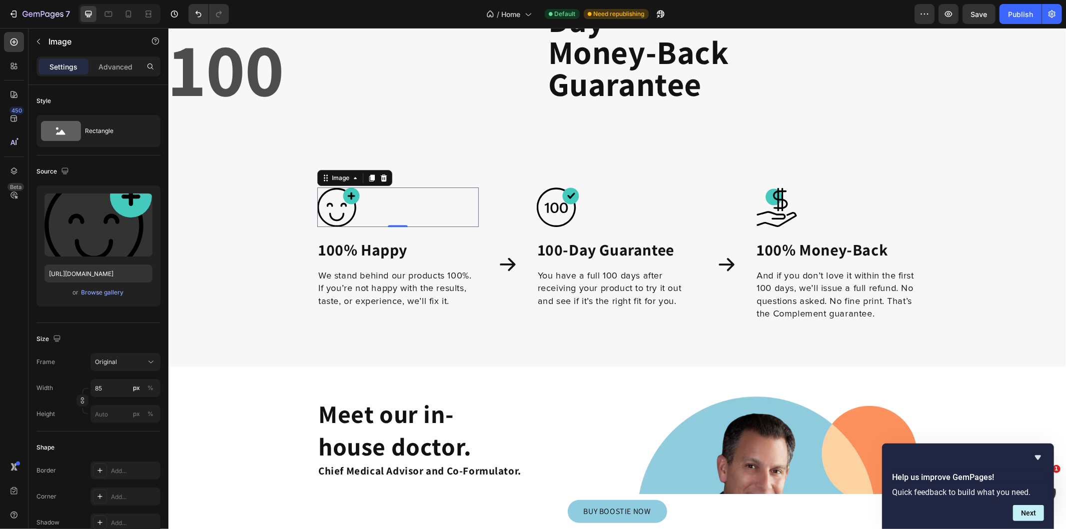
click at [87, 242] on input "file" at bounding box center [98, 241] width 69 height 17
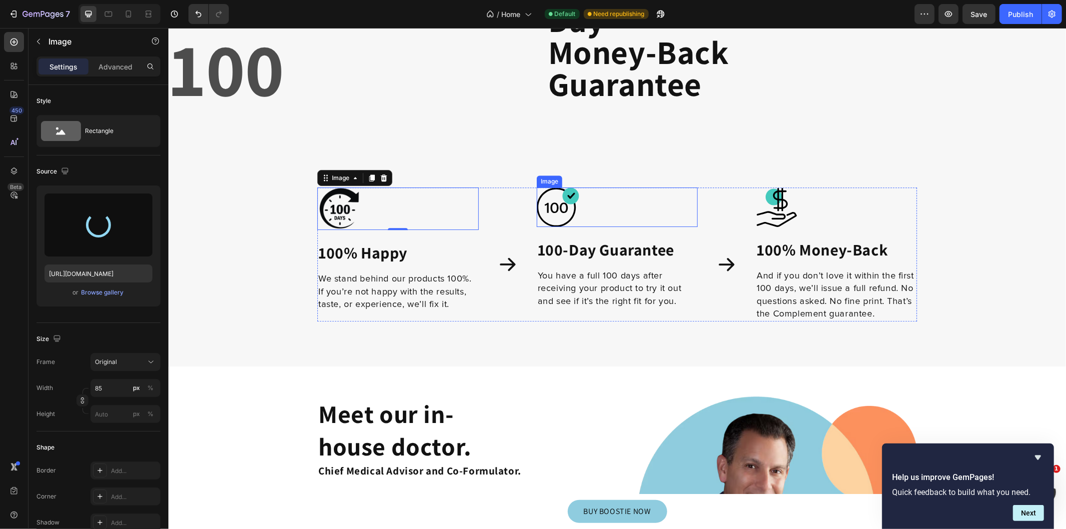
type input "[URL][DOMAIN_NAME]"
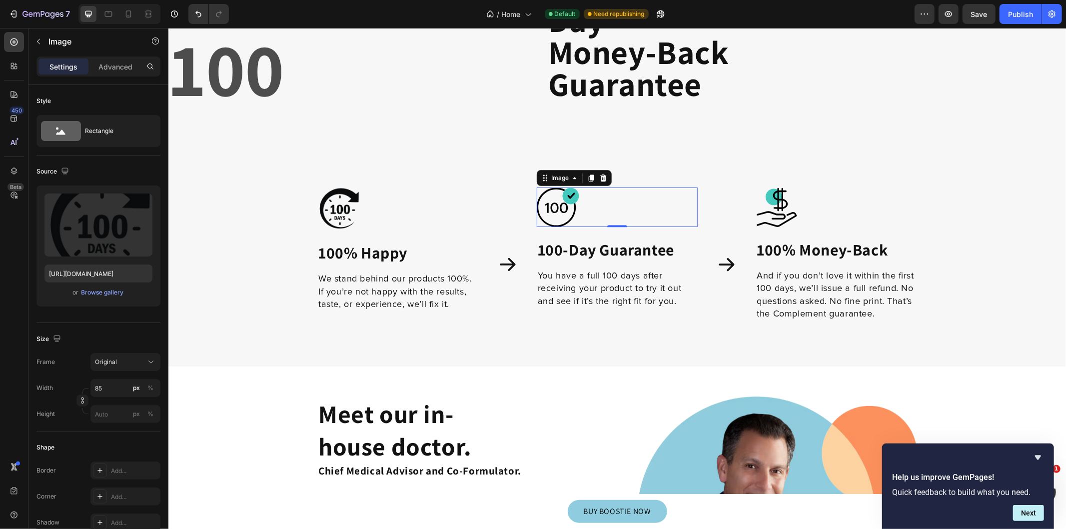
click at [554, 209] on img at bounding box center [557, 206] width 42 height 39
click at [102, 241] on input "file" at bounding box center [98, 241] width 69 height 17
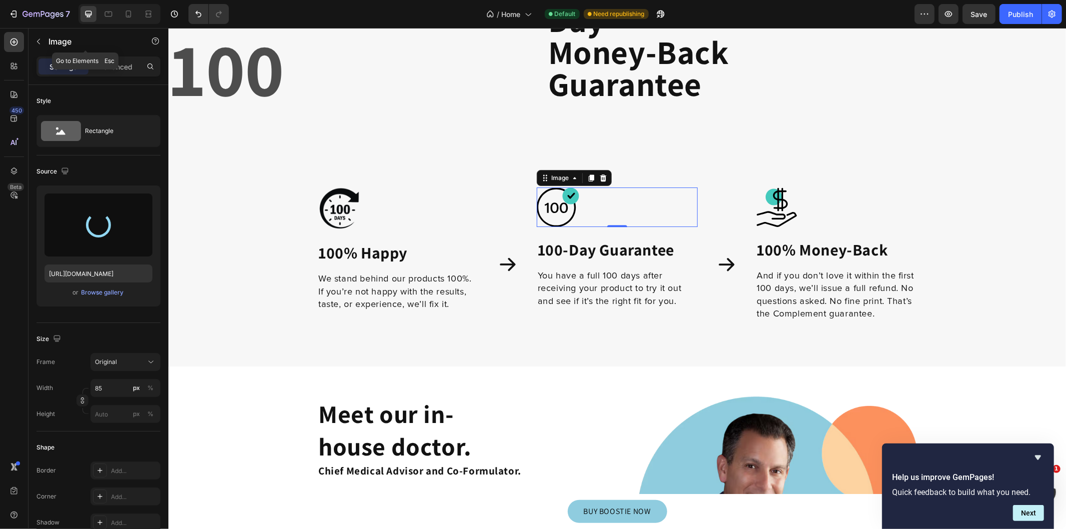
type input "[URL][DOMAIN_NAME]"
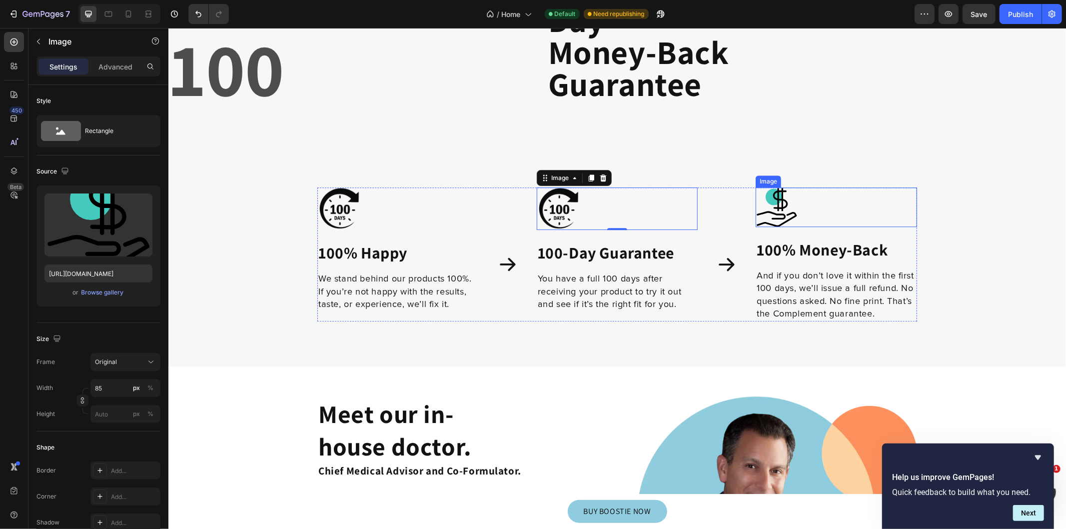
click at [764, 220] on img at bounding box center [776, 206] width 42 height 39
click at [104, 246] on input "file" at bounding box center [98, 241] width 69 height 17
click at [107, 294] on div "Browse gallery" at bounding box center [102, 292] width 42 height 9
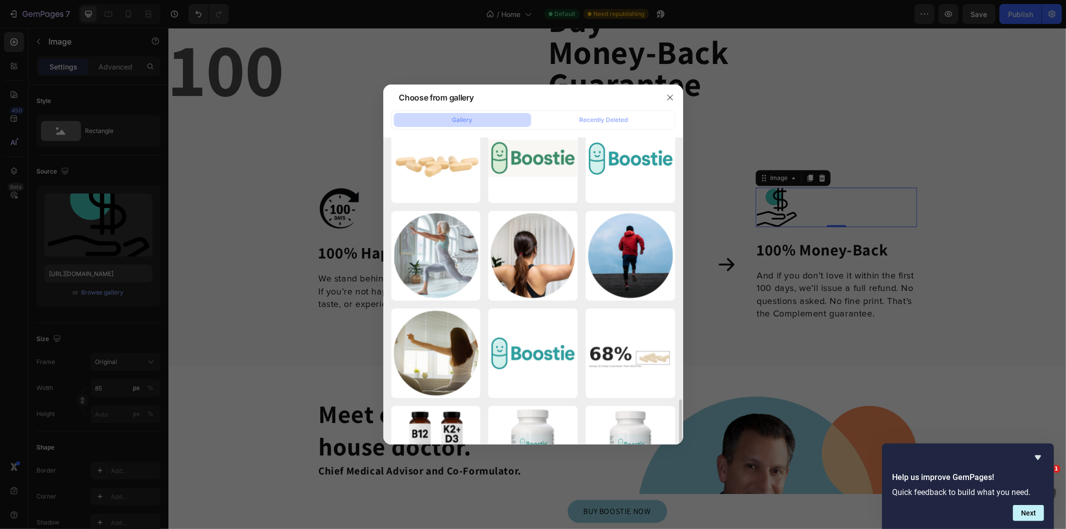
scroll to position [1227, 0]
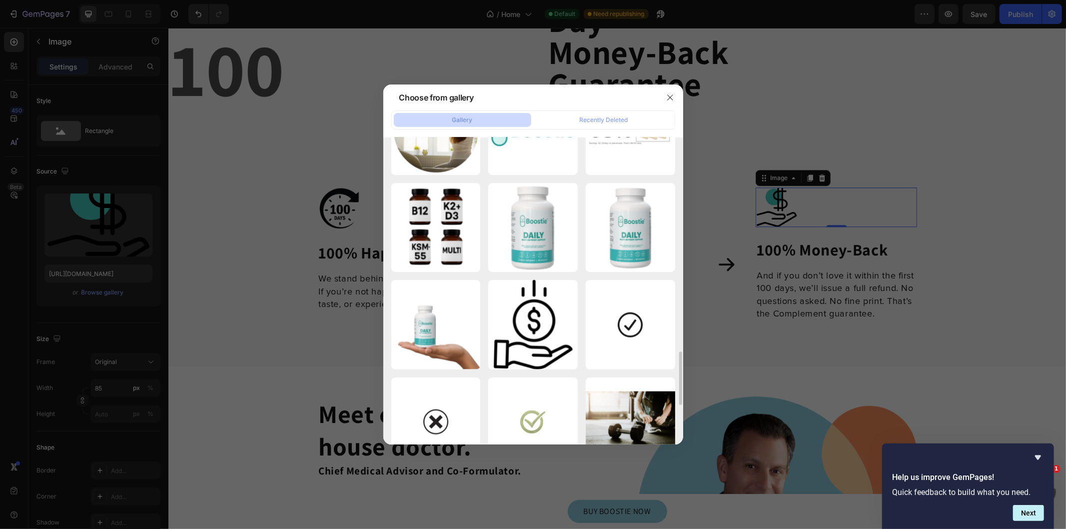
click at [0, 0] on div "save-money.png 18.22 kb" at bounding box center [0, 0] width 0 height 0
type input "[URL][DOMAIN_NAME]"
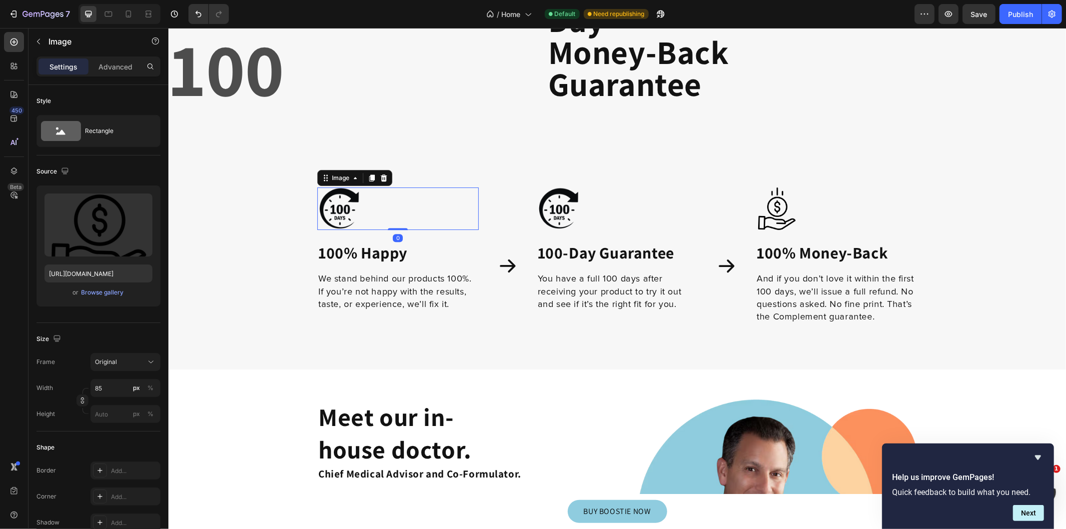
click at [344, 211] on img at bounding box center [338, 208] width 42 height 42
click at [101, 293] on div "Browse gallery" at bounding box center [102, 292] width 42 height 9
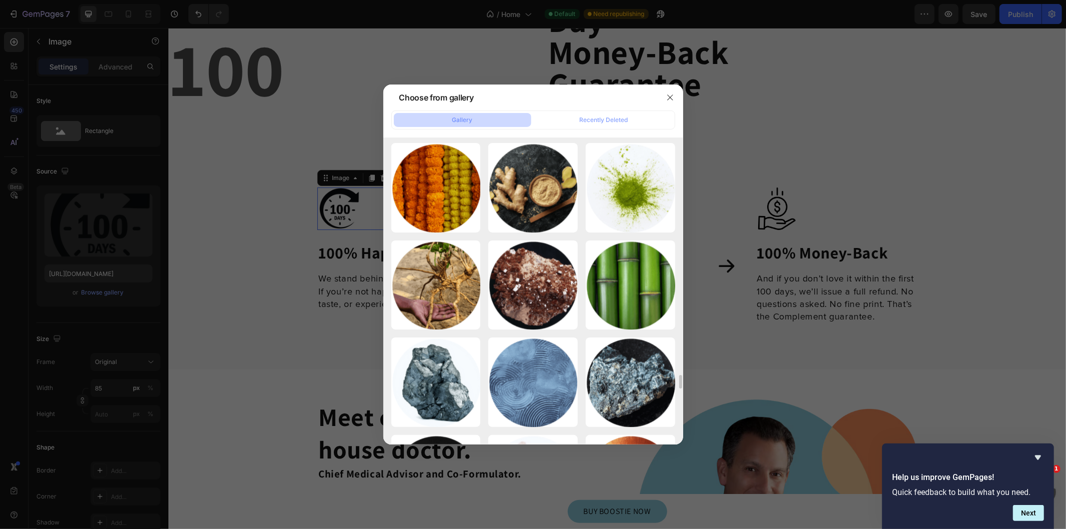
scroll to position [5129, 0]
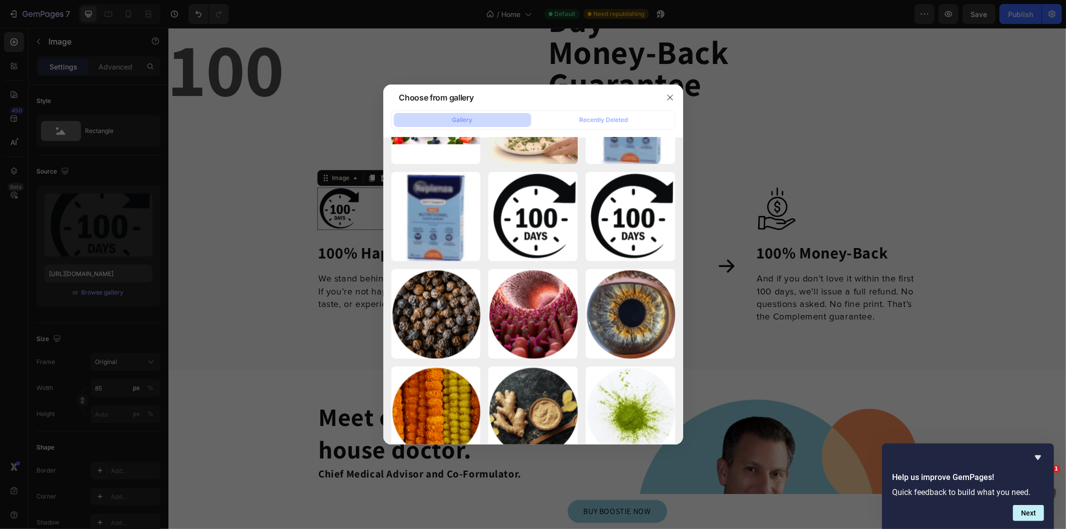
click at [799, 212] on div at bounding box center [533, 264] width 1066 height 529
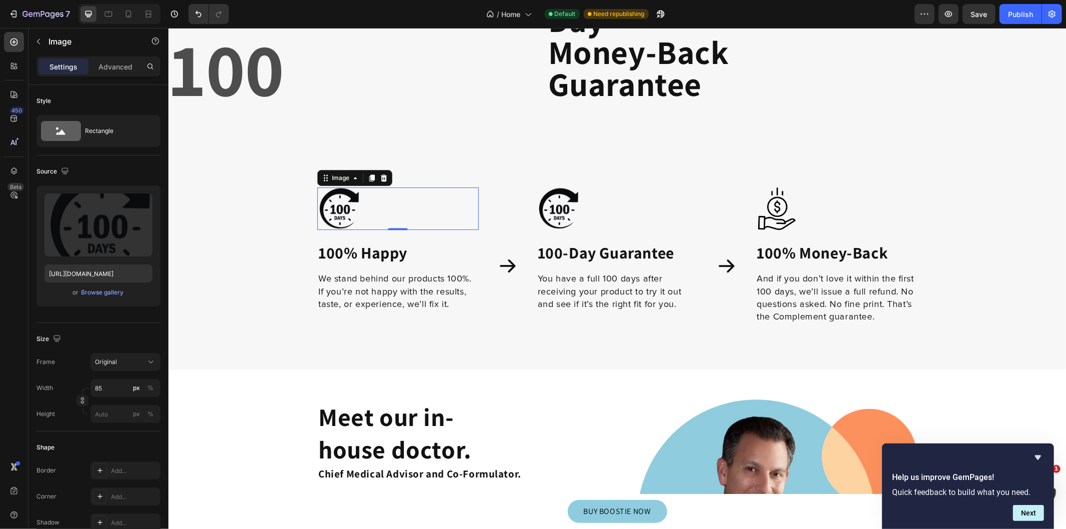
click at [317, 196] on img at bounding box center [338, 208] width 42 height 42
click at [332, 203] on img at bounding box center [338, 208] width 42 height 42
click at [95, 244] on input "file" at bounding box center [98, 241] width 69 height 17
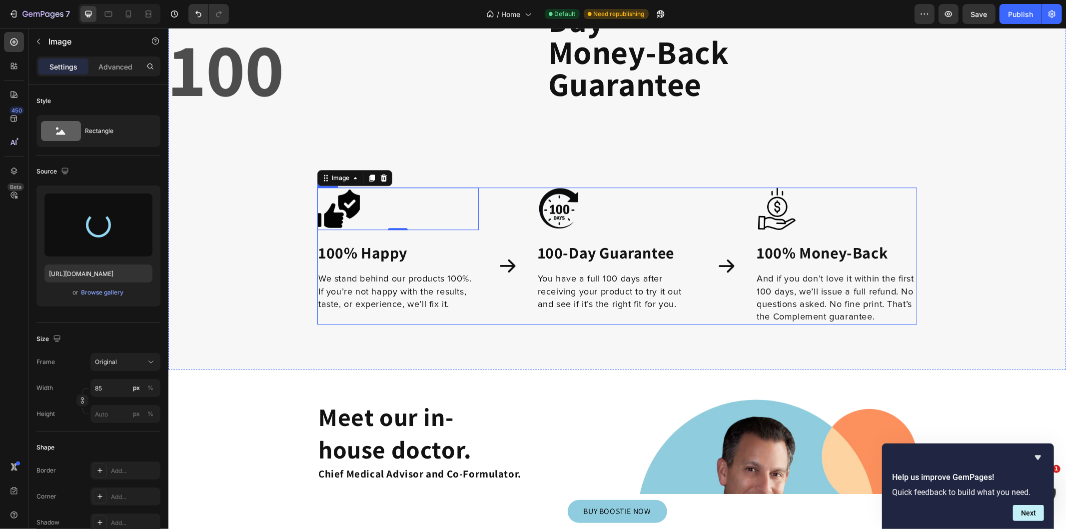
type input "[URL][DOMAIN_NAME]"
click at [675, 282] on p "You have a full 100 days after receiving your product to try it out and see if …" at bounding box center [616, 291] width 159 height 38
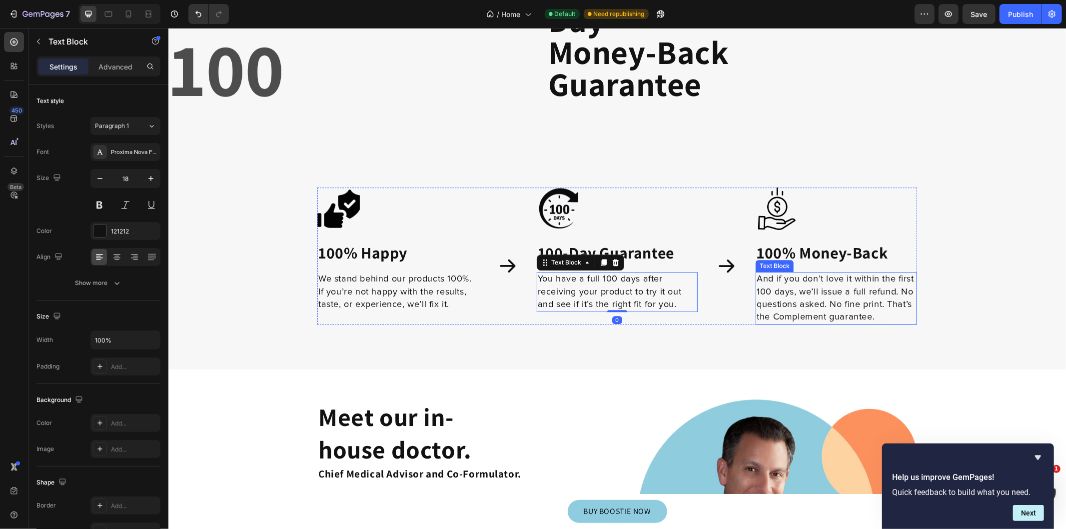
click at [1001, 310] on div "⁠⁠⁠⁠⁠⁠⁠ 100 Heading Day Money-Back Guarantee Heading Row Image 100% Happy Headi…" at bounding box center [616, 135] width 897 height 410
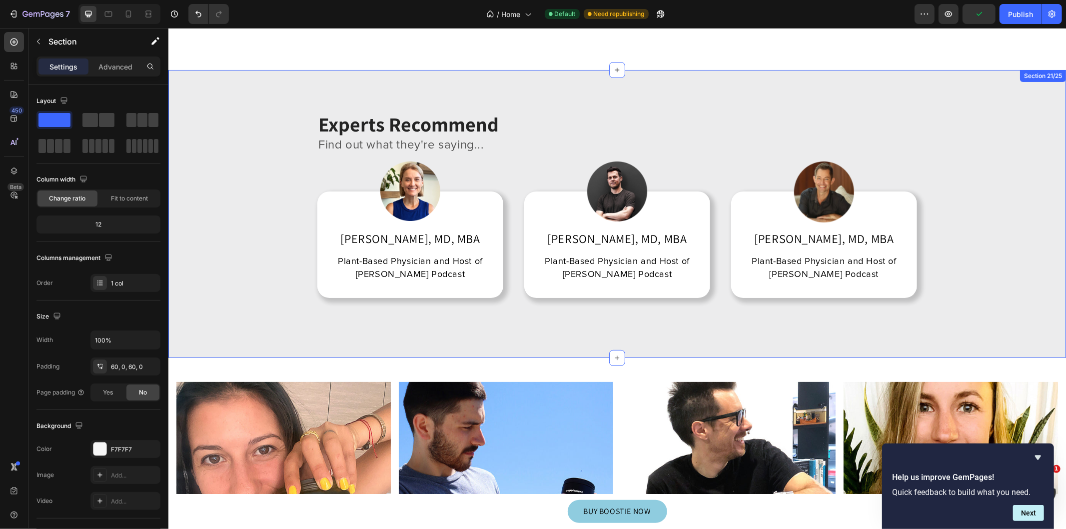
scroll to position [12829, 0]
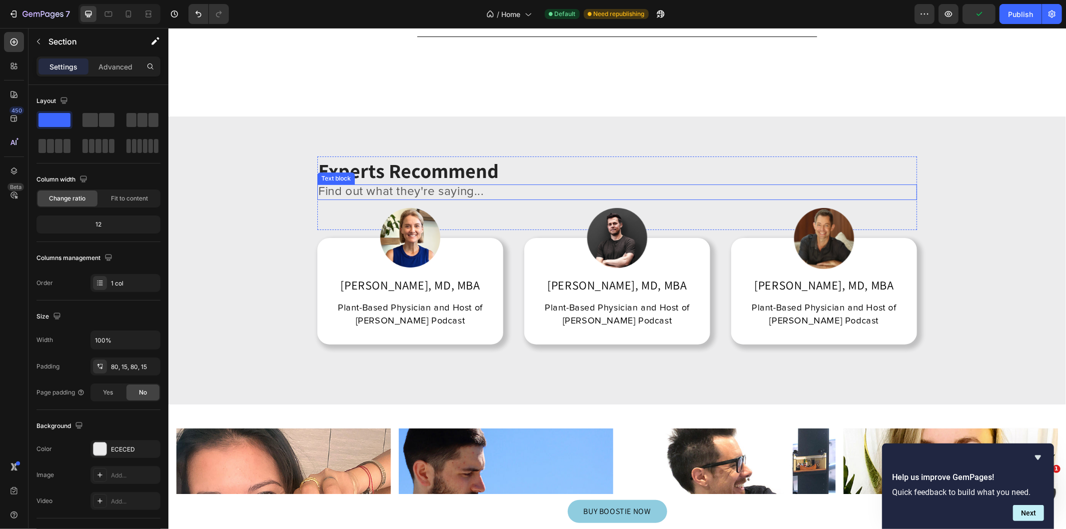
click at [943, 190] on div "Experts Recommend Heading Find out what they're saying... Text block Row Image …" at bounding box center [616, 260] width 882 height 208
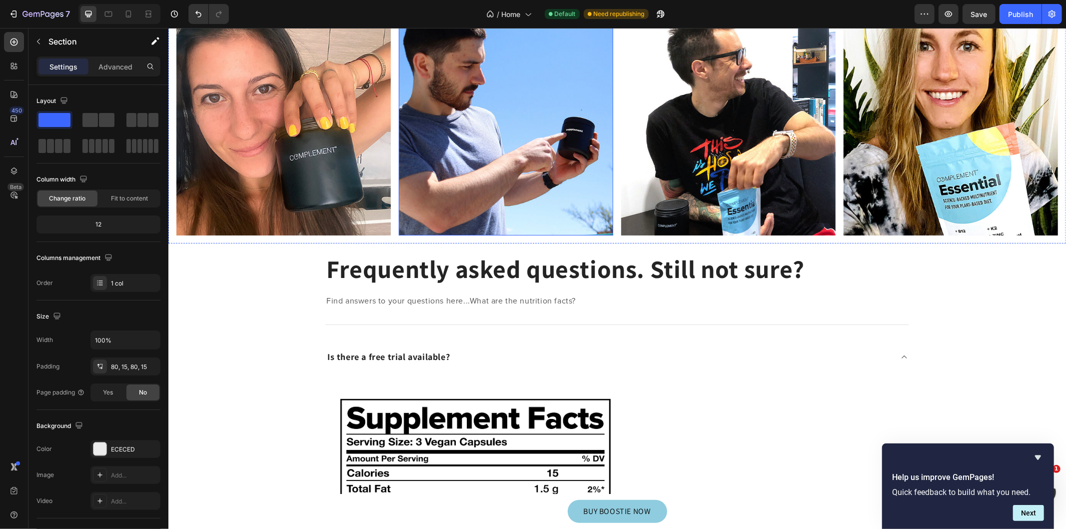
scroll to position [13495, 0]
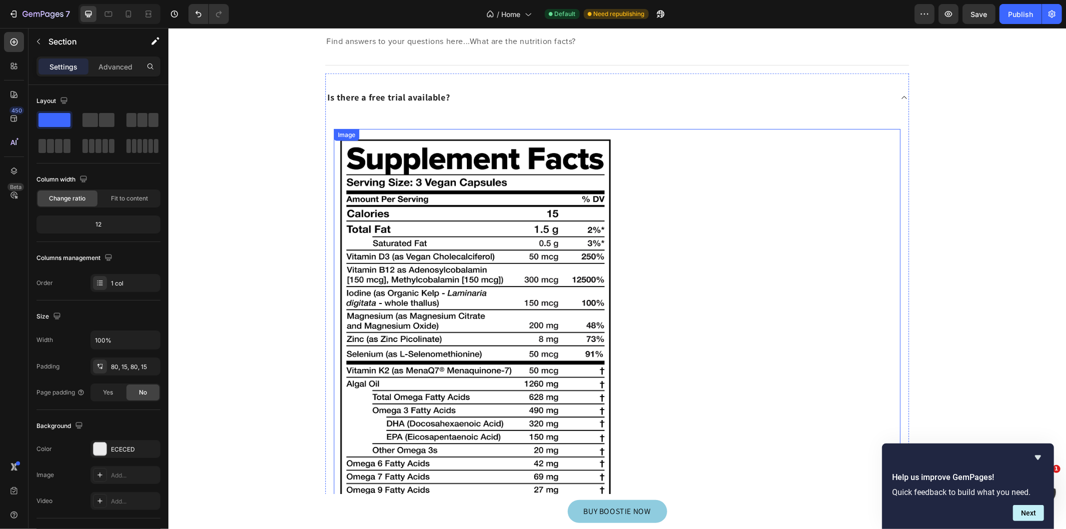
click at [536, 277] on img at bounding box center [474, 352] width 283 height 449
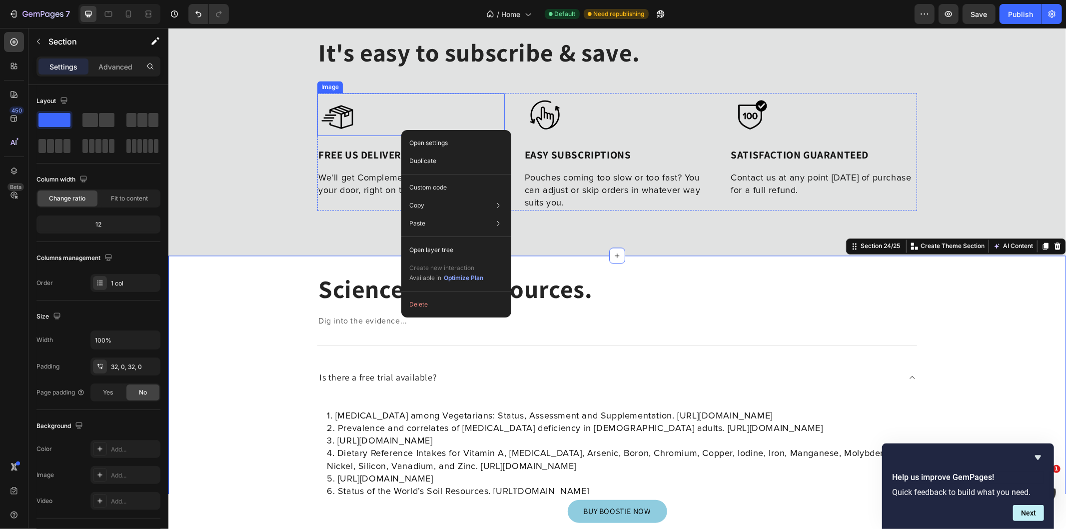
scroll to position [14309, 0]
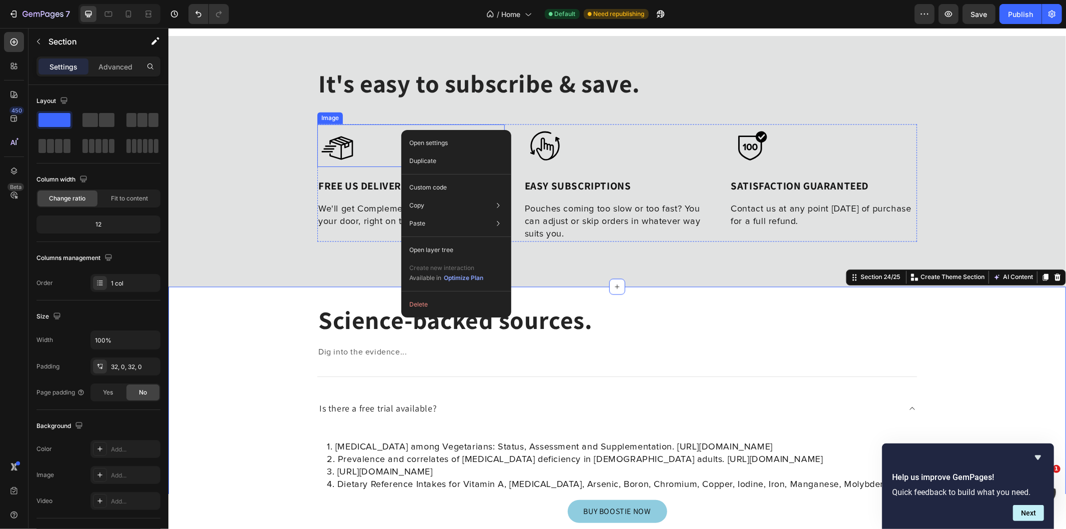
click at [367, 144] on div at bounding box center [410, 145] width 187 height 42
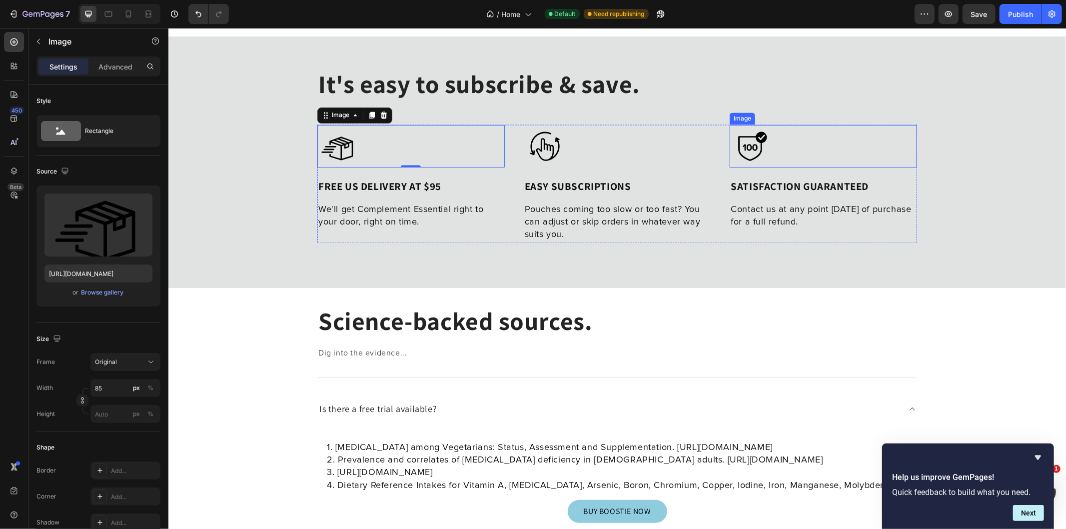
click at [744, 140] on img at bounding box center [750, 145] width 42 height 42
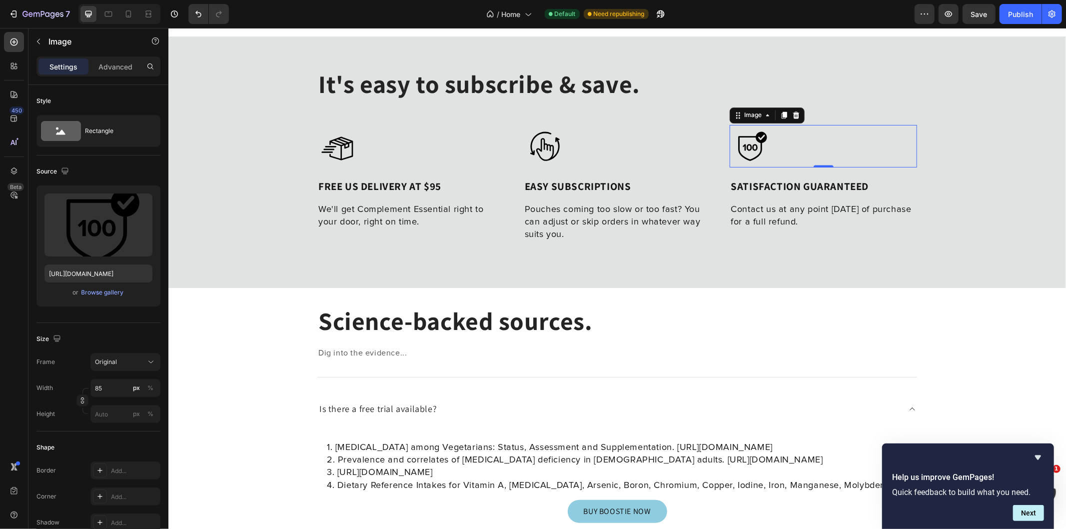
click at [107, 293] on div "Browse gallery" at bounding box center [102, 292] width 42 height 9
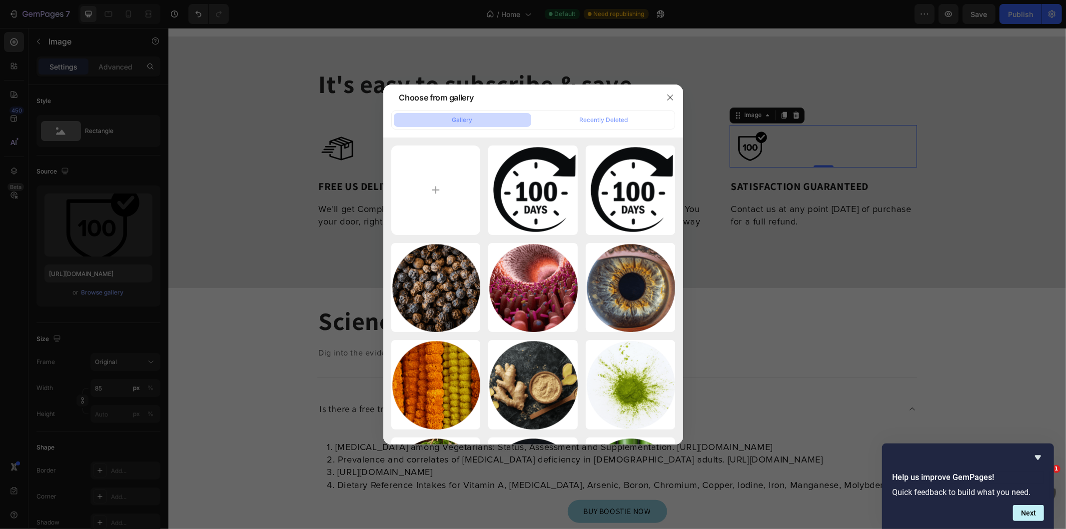
click at [0, 0] on div "100.png 11.04 kb" at bounding box center [0, 0] width 0 height 0
type input "[URL][DOMAIN_NAME]"
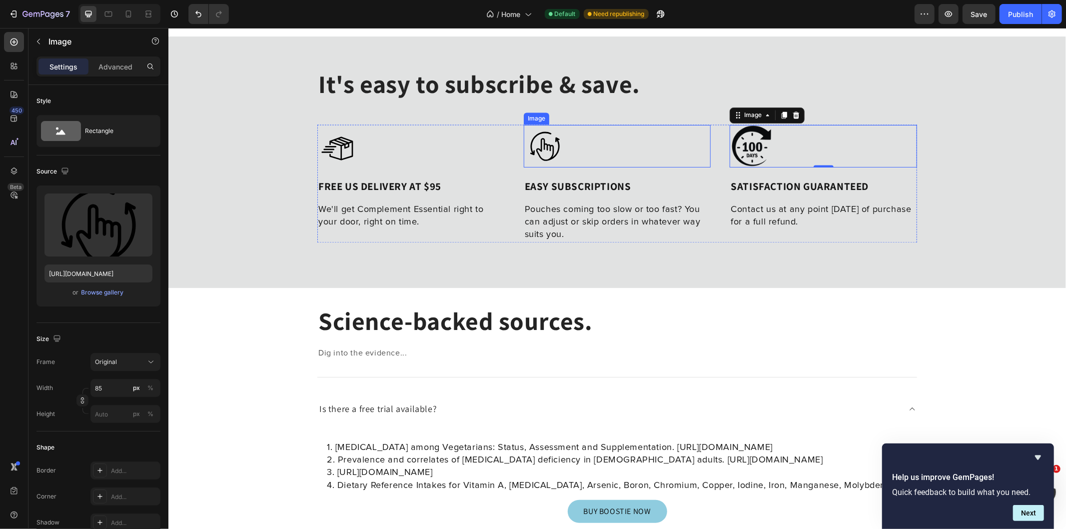
click at [539, 152] on img at bounding box center [544, 145] width 42 height 42
click at [539, 141] on img at bounding box center [544, 145] width 42 height 42
click at [105, 243] on input "file" at bounding box center [98, 241] width 69 height 17
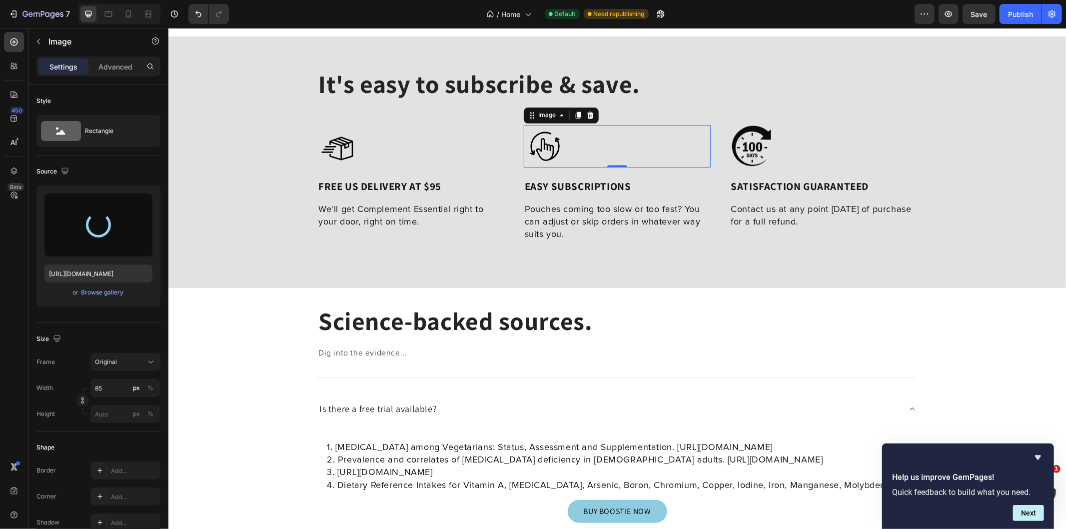
type input "[URL][DOMAIN_NAME]"
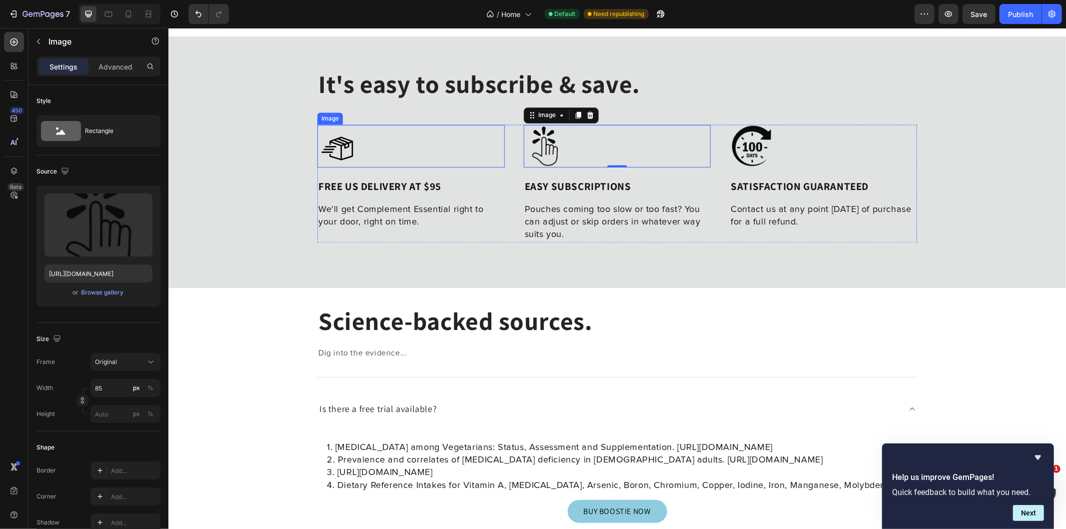
click at [322, 140] on img at bounding box center [338, 145] width 42 height 42
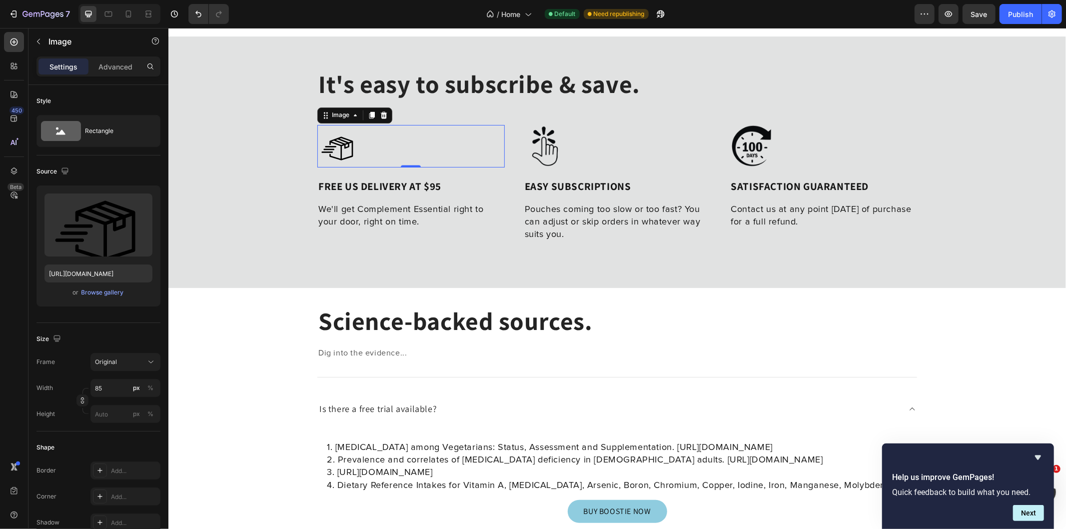
click at [99, 242] on input "file" at bounding box center [98, 241] width 69 height 17
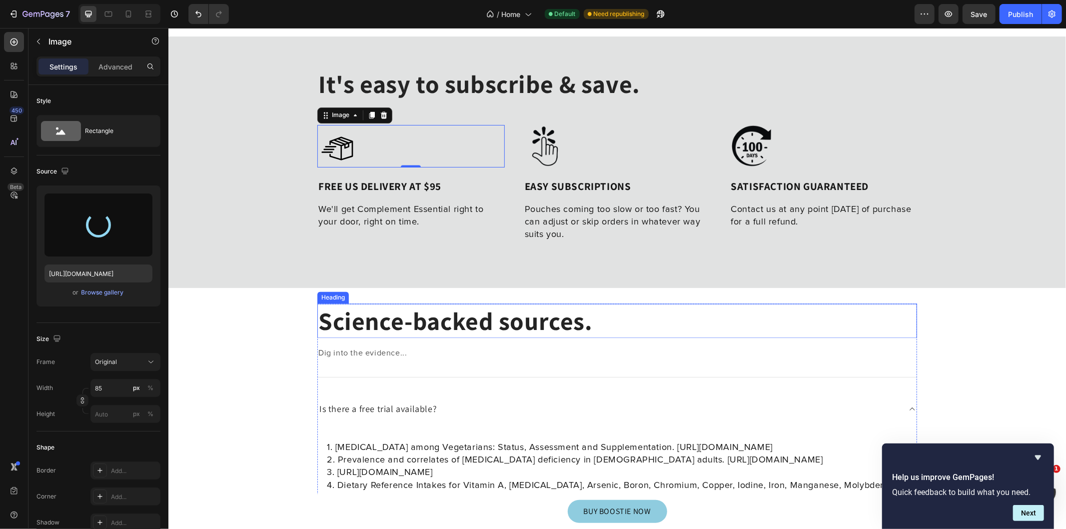
click at [408, 376] on div at bounding box center [617, 376] width 600 height 0
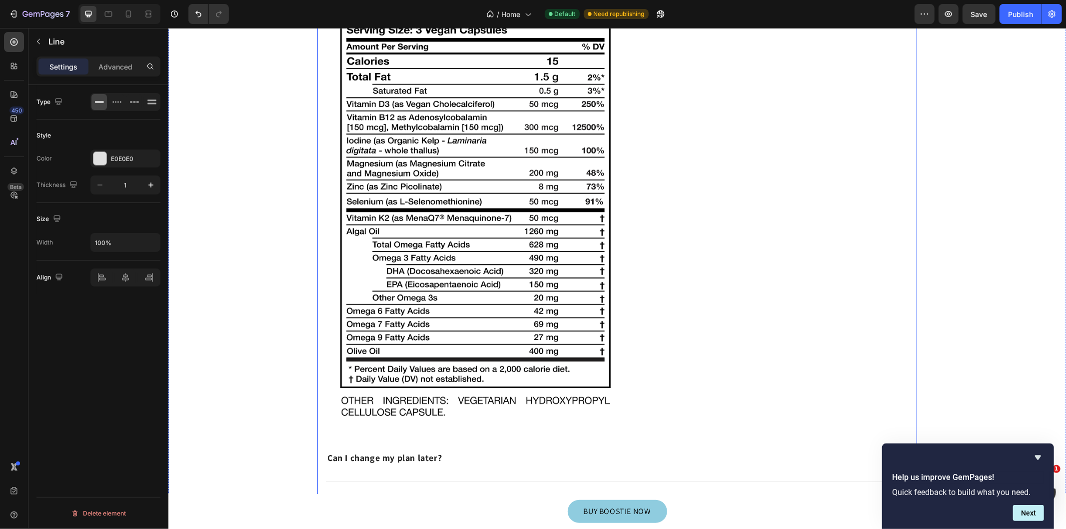
scroll to position [13662, 0]
